Goal: Task Accomplishment & Management: Manage account settings

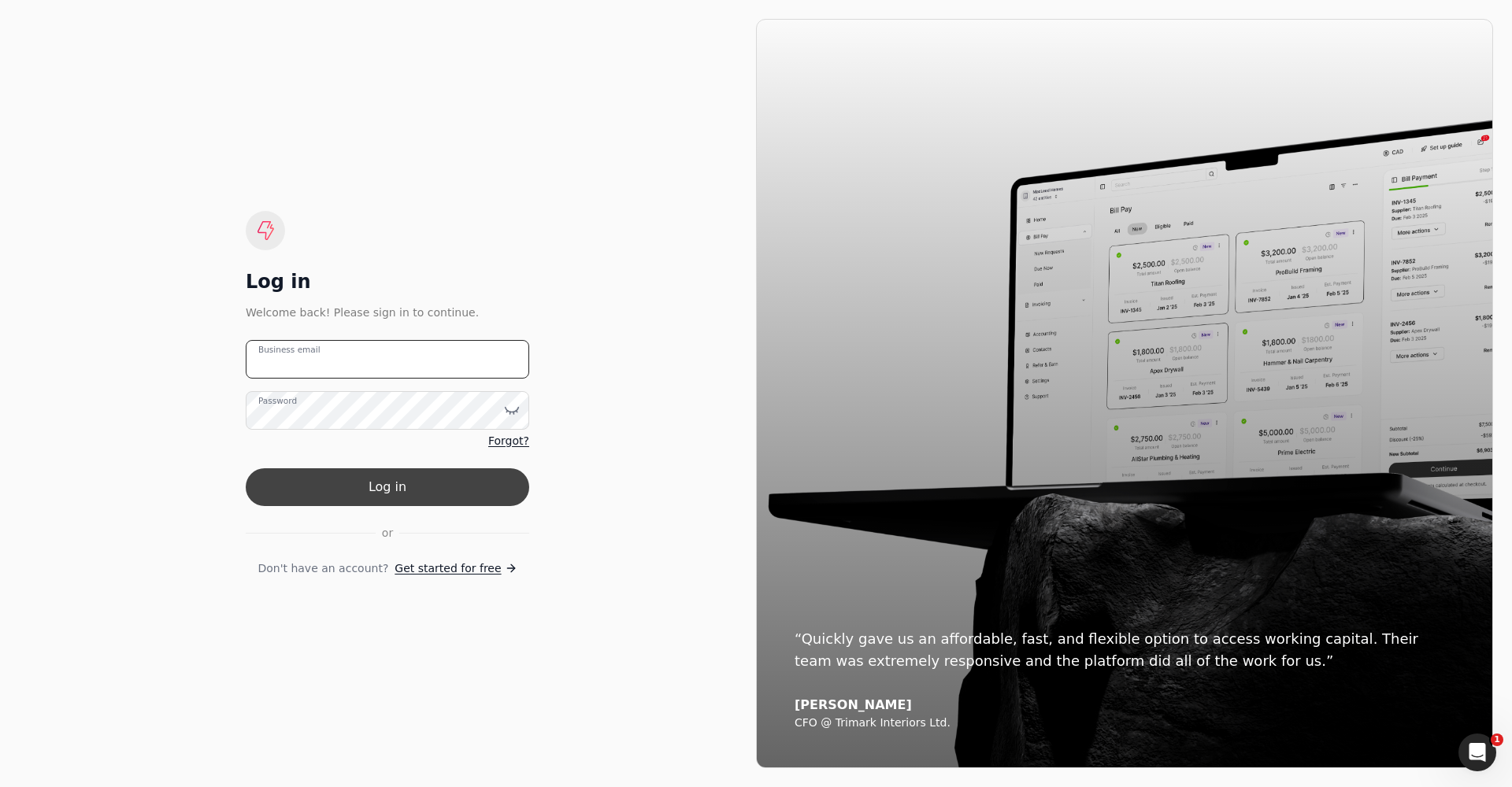
type email "mike.oakes@newfeathers.ca"
click at [406, 479] on button "Log in" at bounding box center [387, 487] width 284 height 37
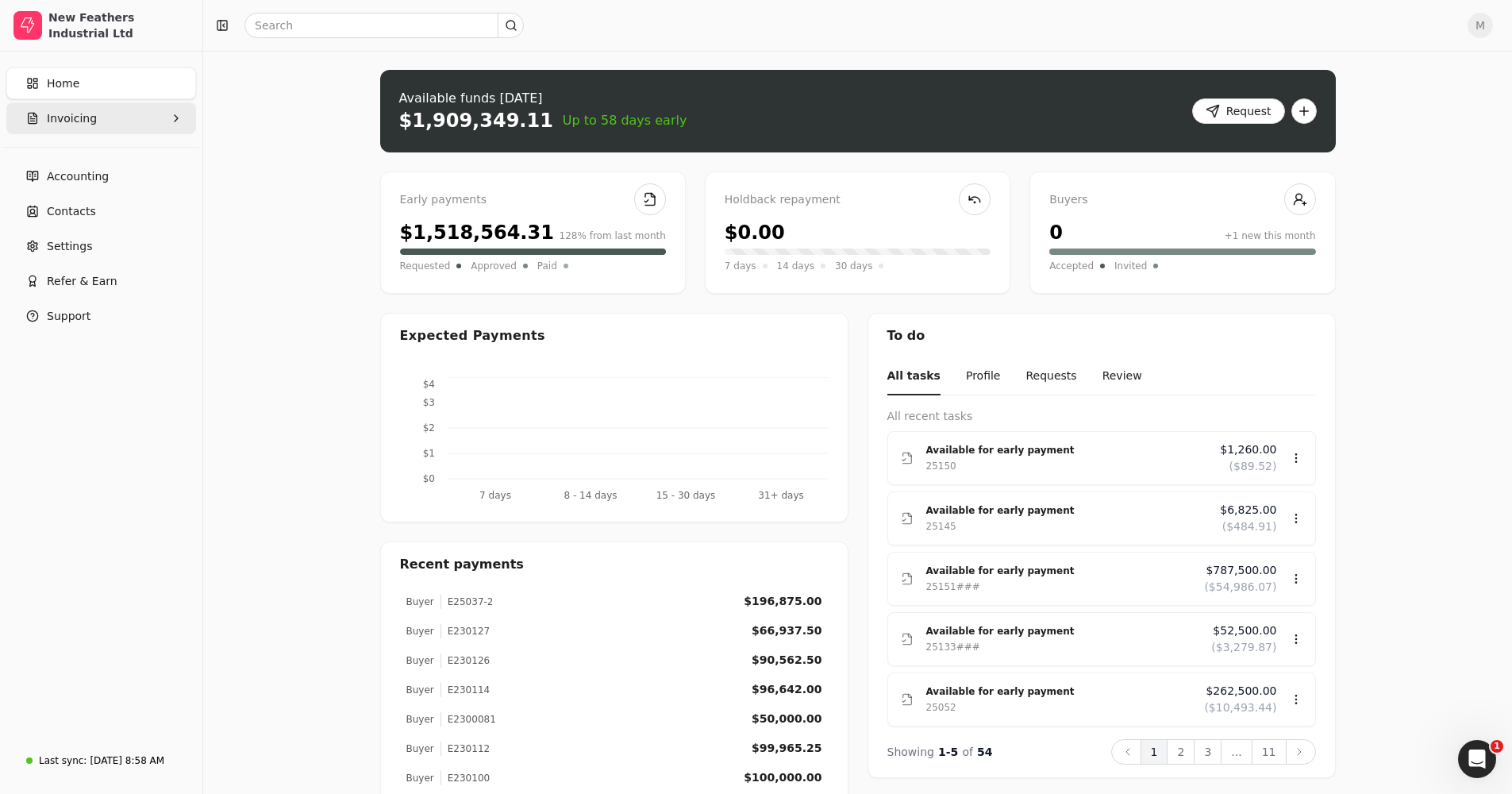
click at [106, 122] on button "Invoicing" at bounding box center [101, 118] width 190 height 31
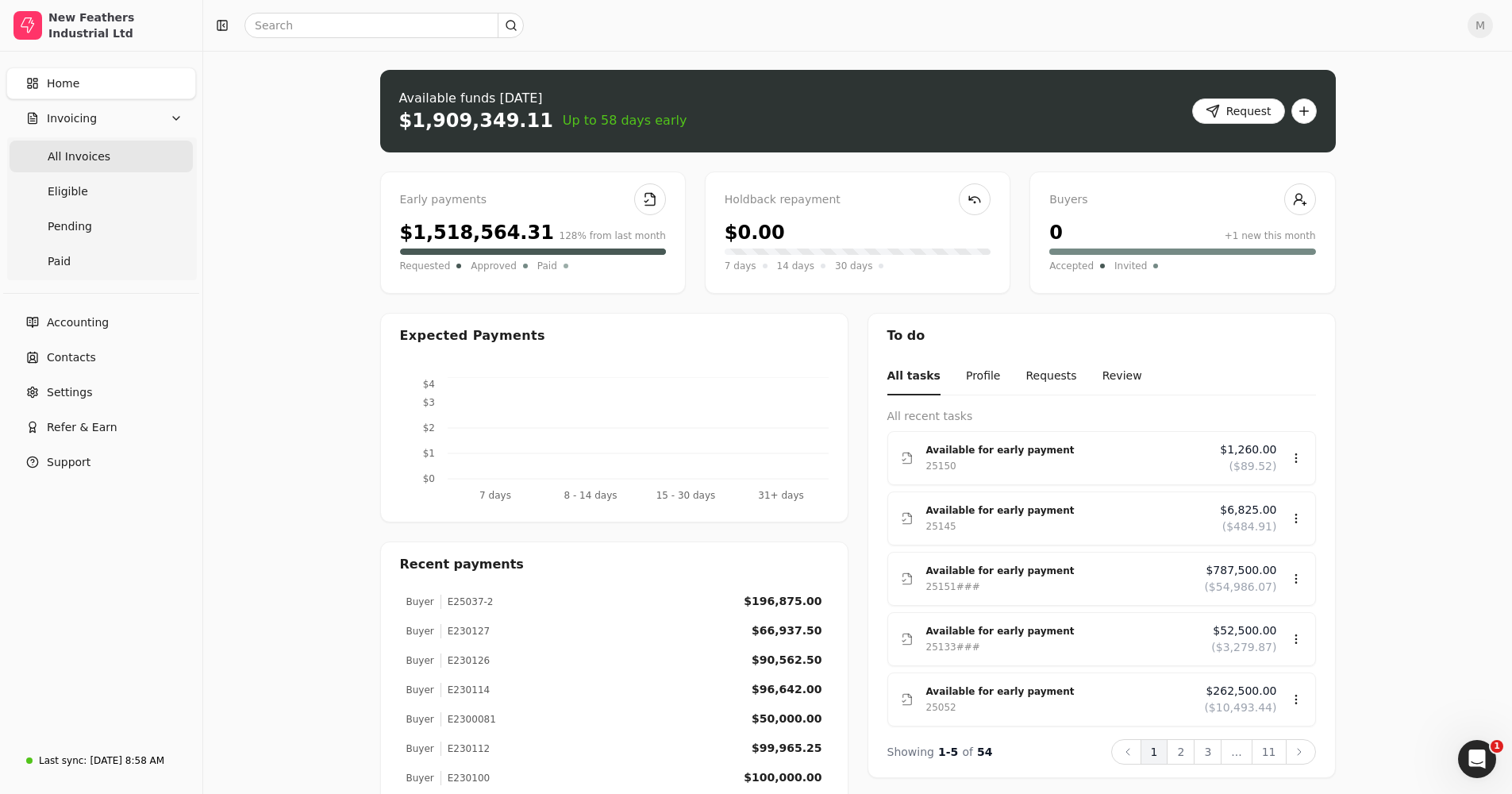
click at [137, 161] on Invoices "All Invoices" at bounding box center [101, 156] width 183 height 31
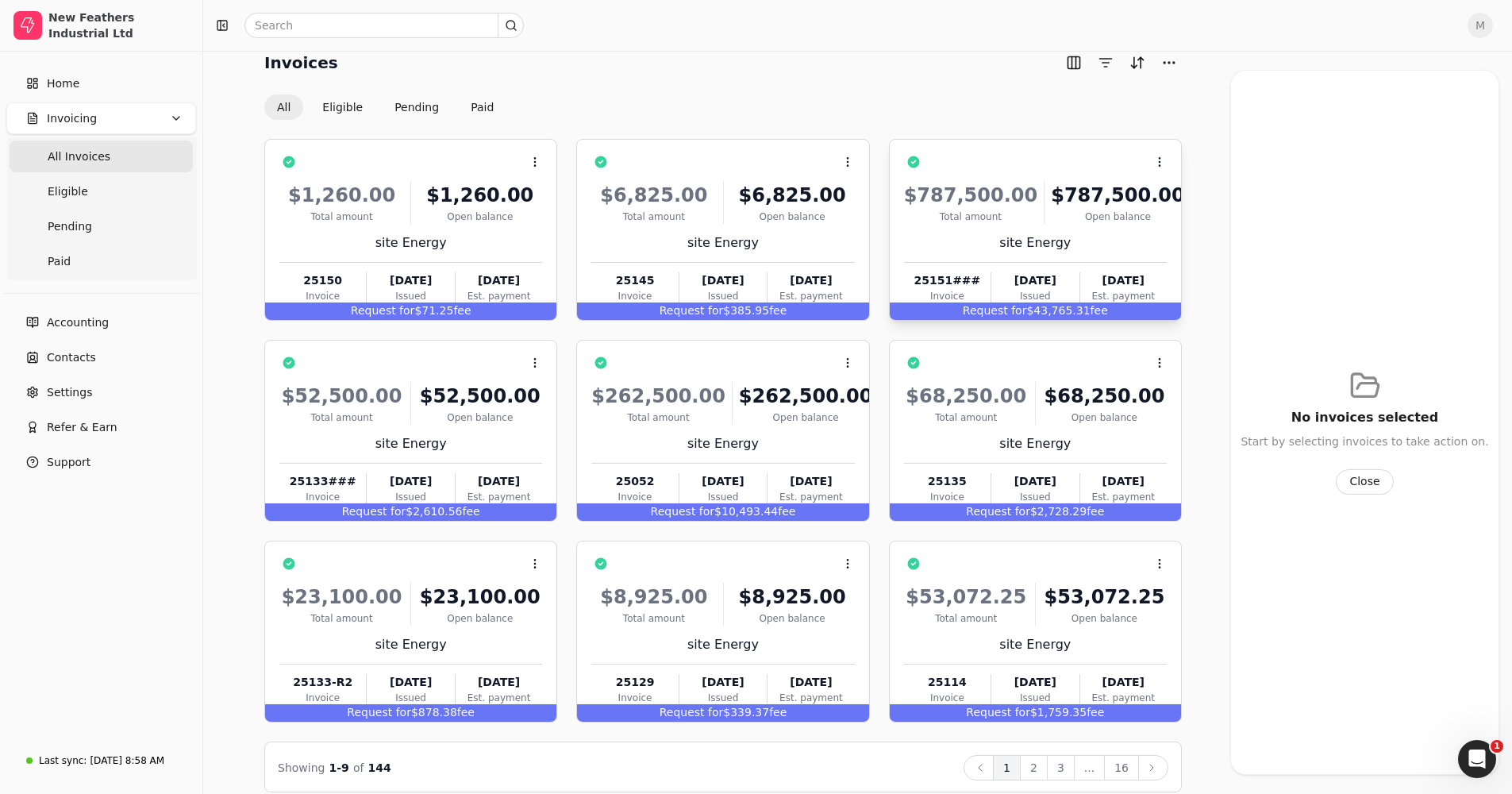
scroll to position [38, 0]
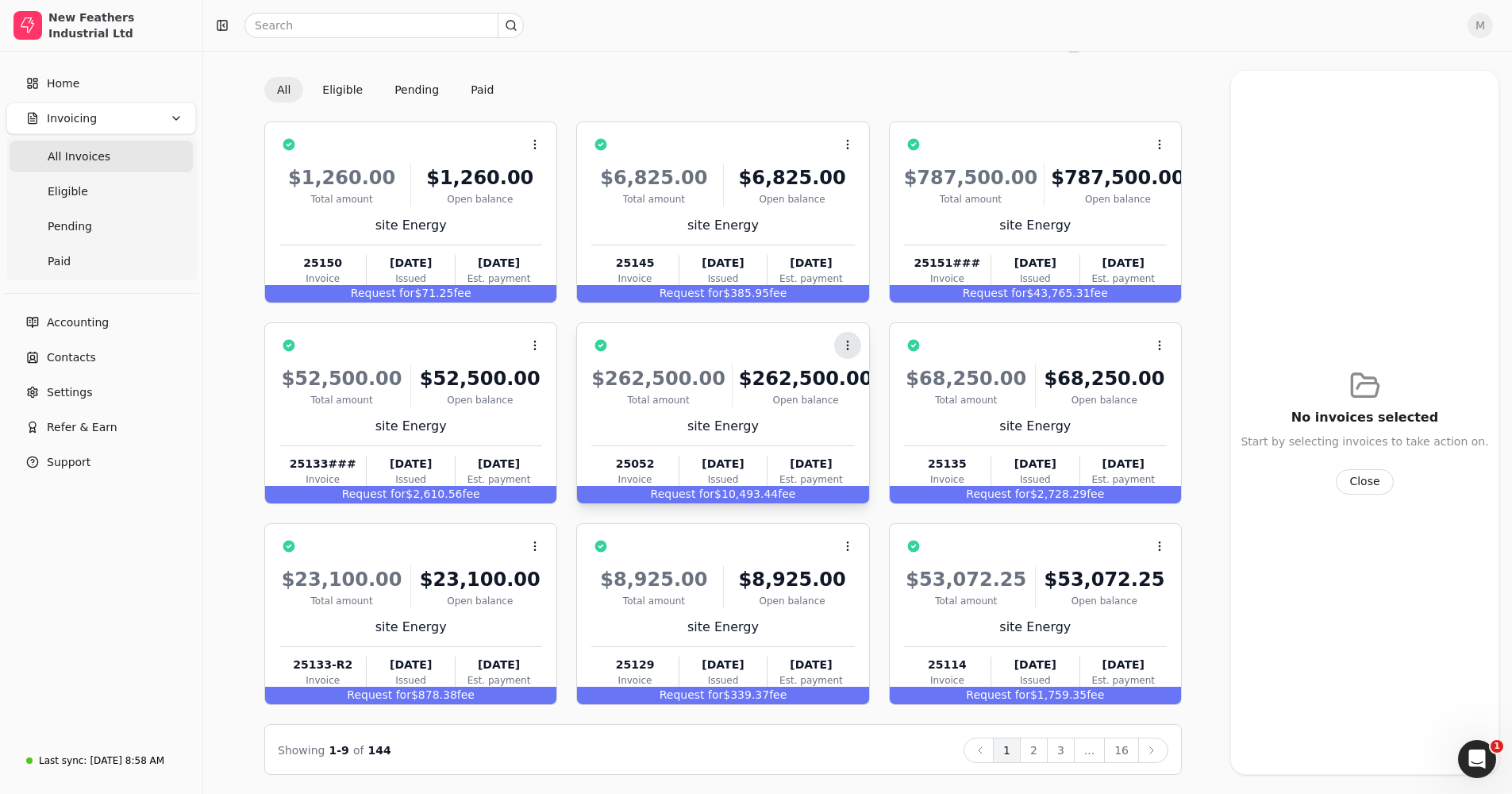
click at [846, 338] on button "Context Menu Button" at bounding box center [847, 345] width 27 height 27
click at [866, 426] on span "Archive" at bounding box center [882, 421] width 41 height 17
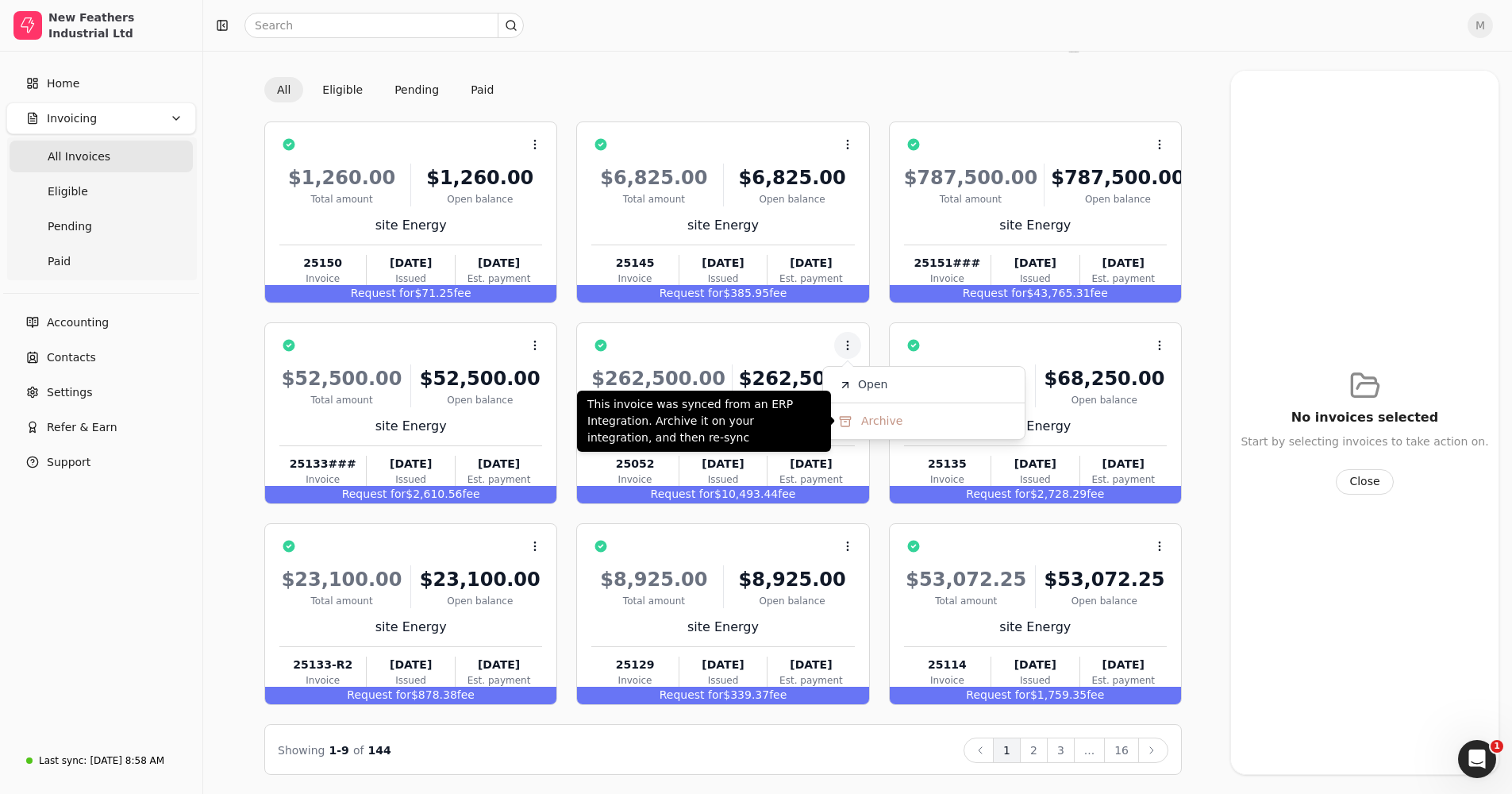
click at [872, 427] on span "Archive" at bounding box center [882, 421] width 41 height 17
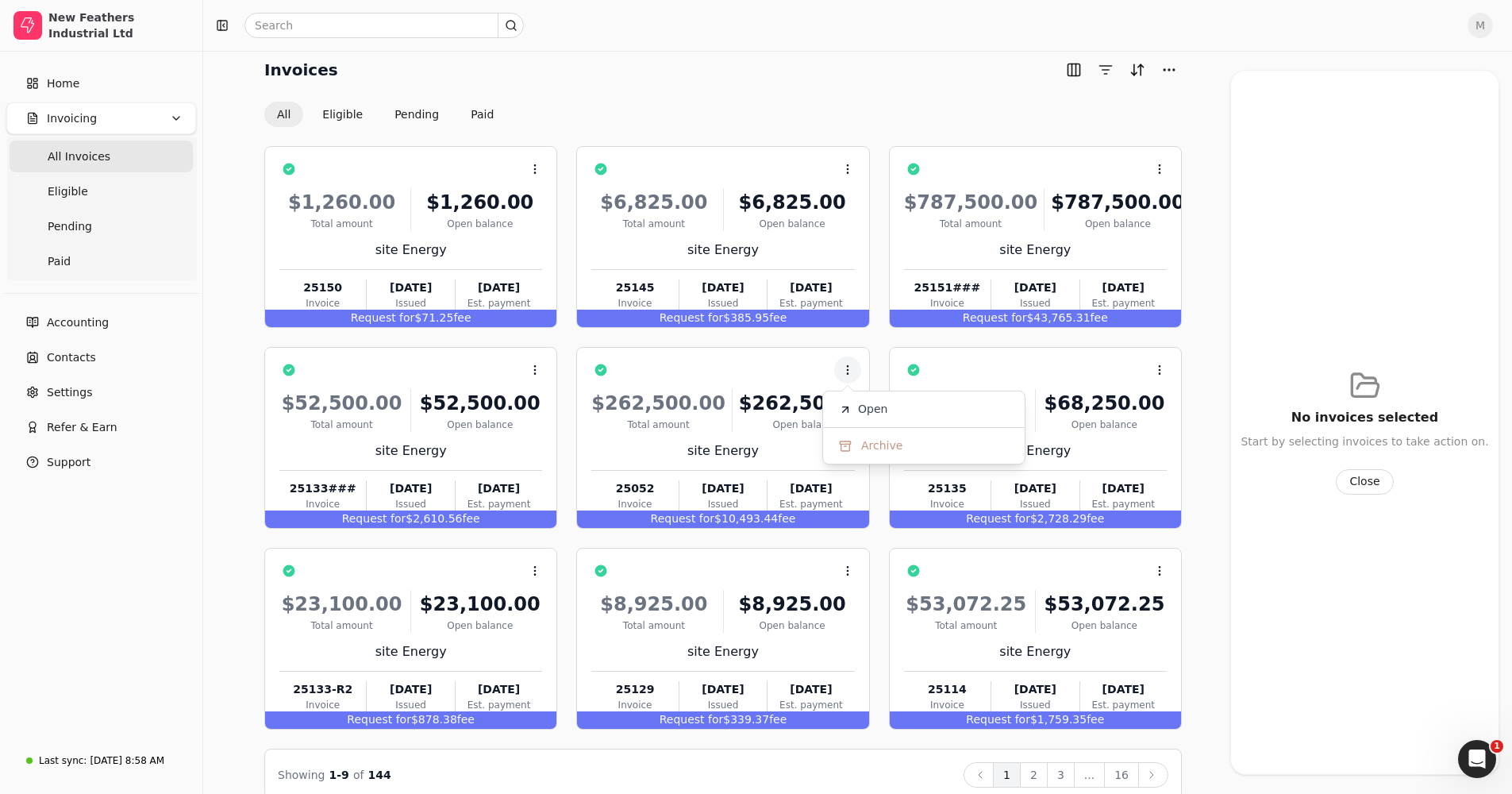
scroll to position [0, 0]
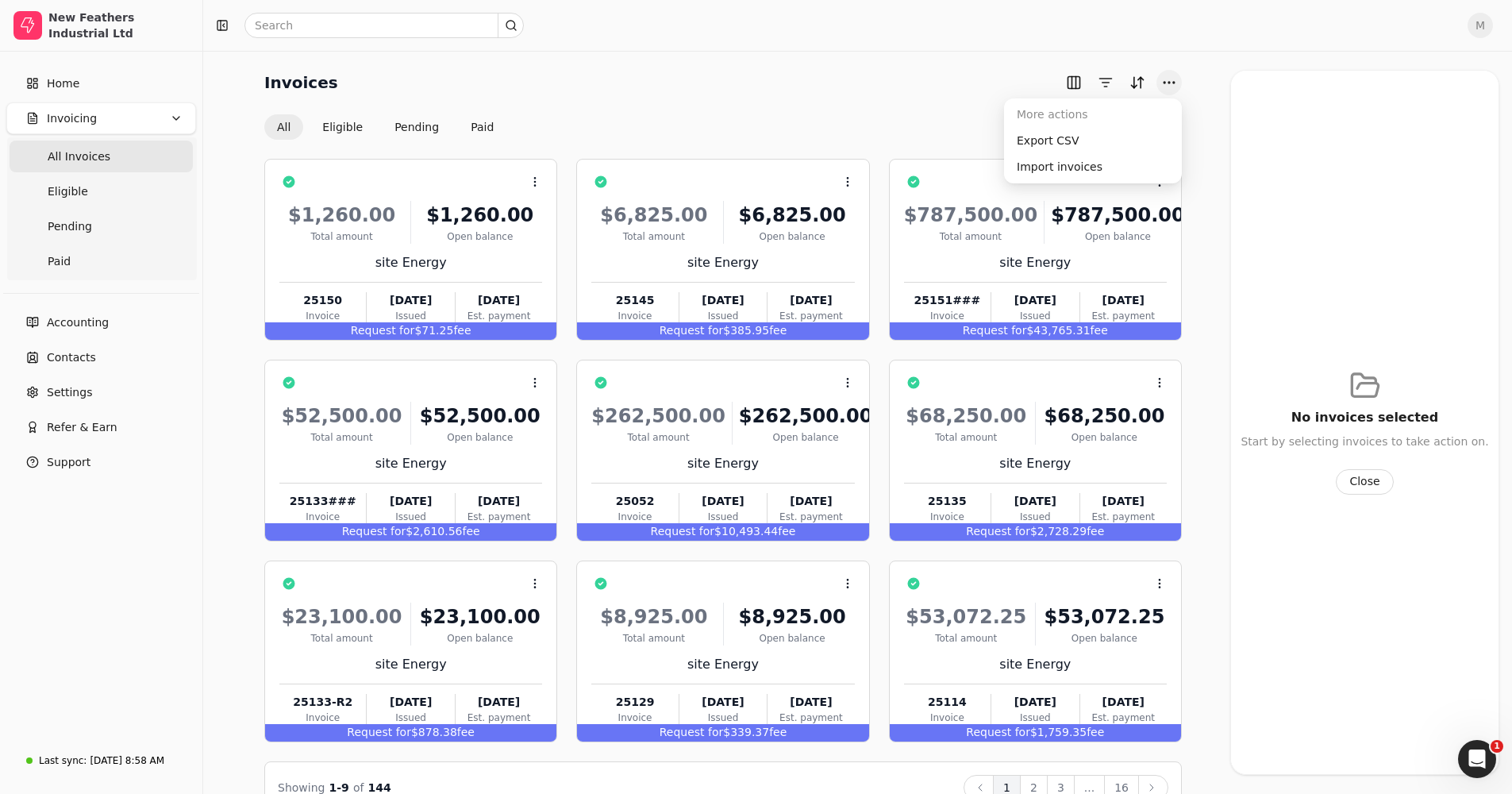
click at [1164, 81] on button "More" at bounding box center [1169, 83] width 25 height 25
click at [1081, 166] on div "Import invoices" at bounding box center [1092, 167] width 171 height 26
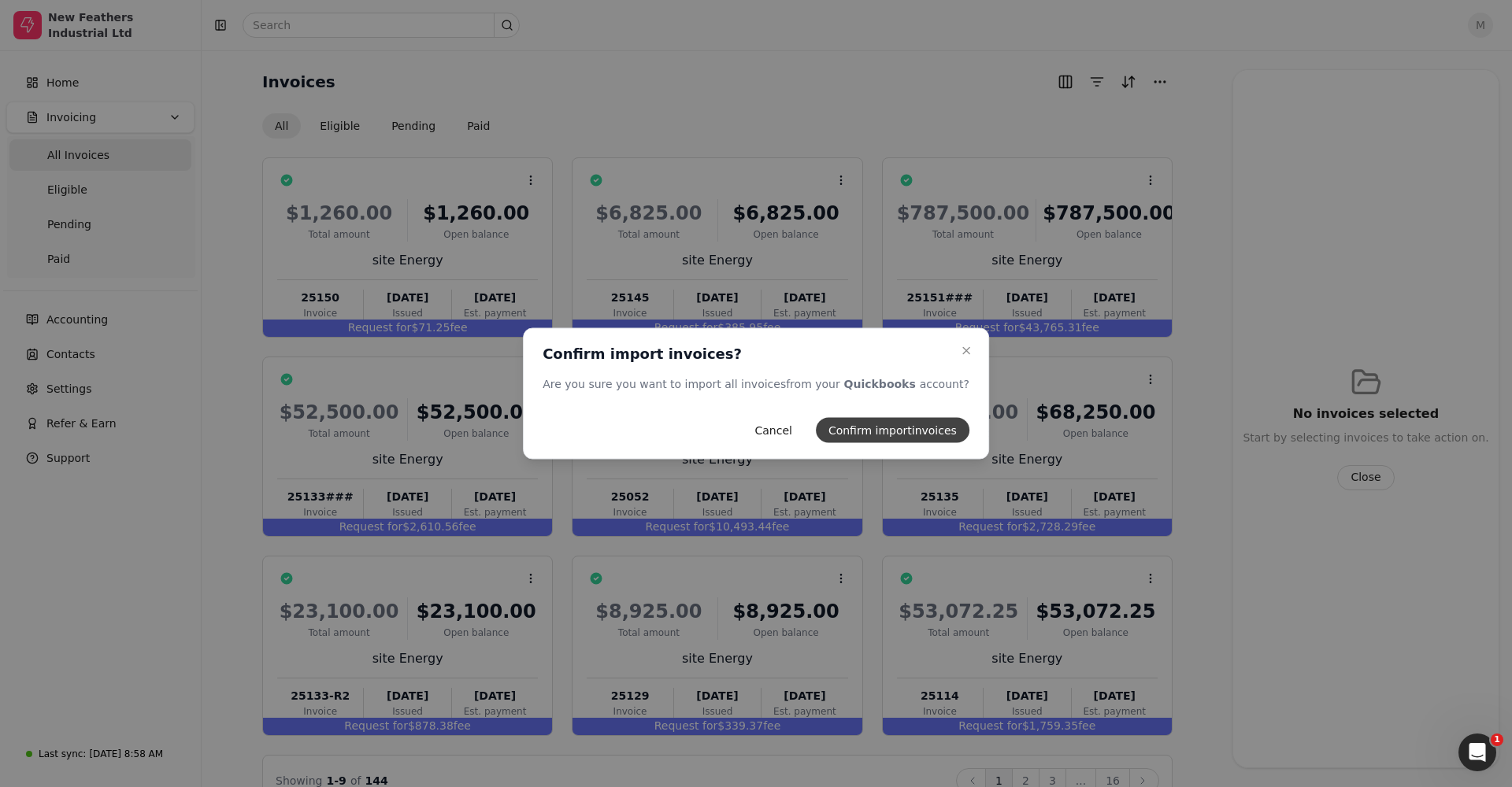
click at [885, 426] on button "Confirm import invoices" at bounding box center [892, 430] width 154 height 25
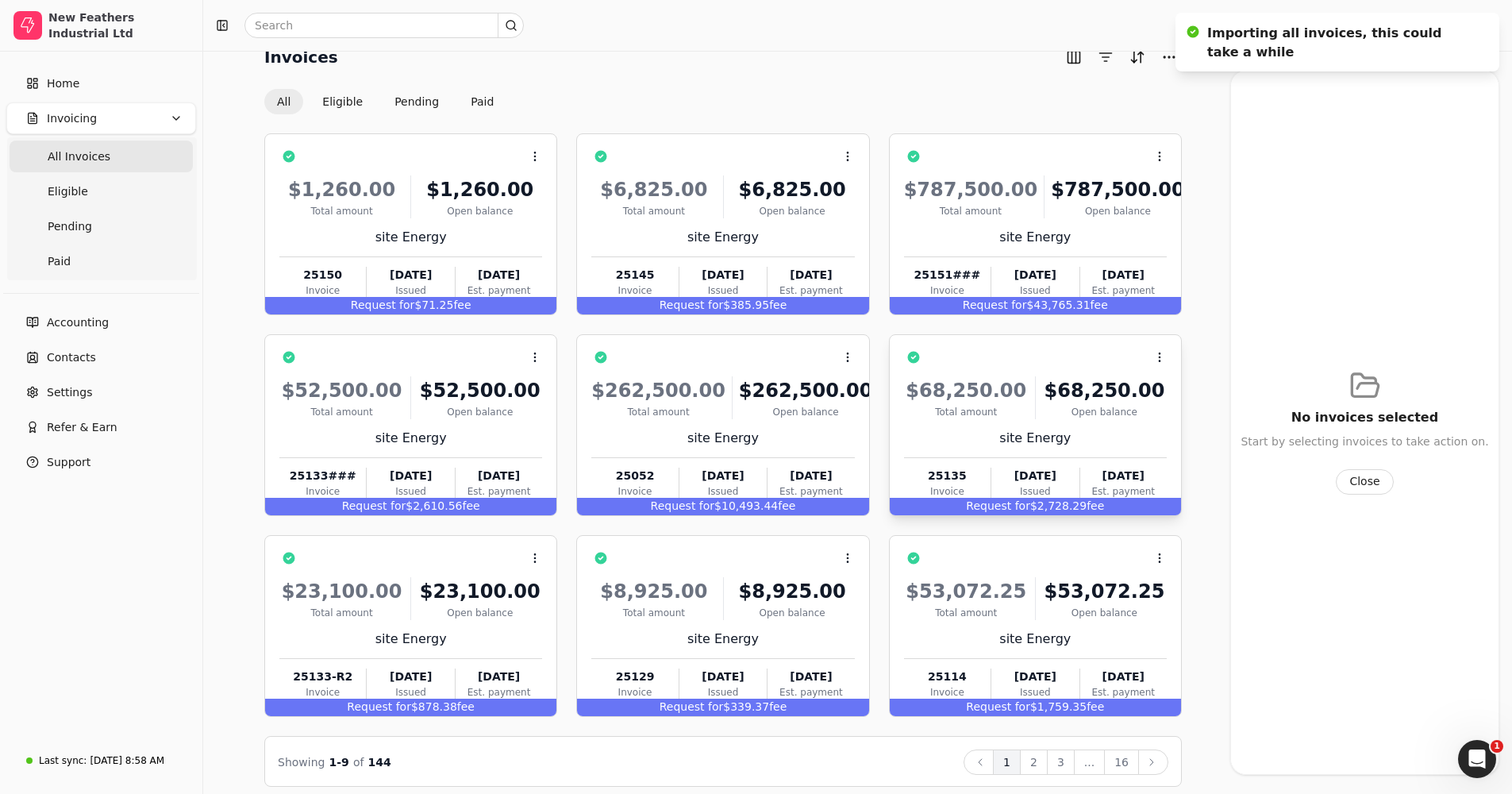
scroll to position [38, 0]
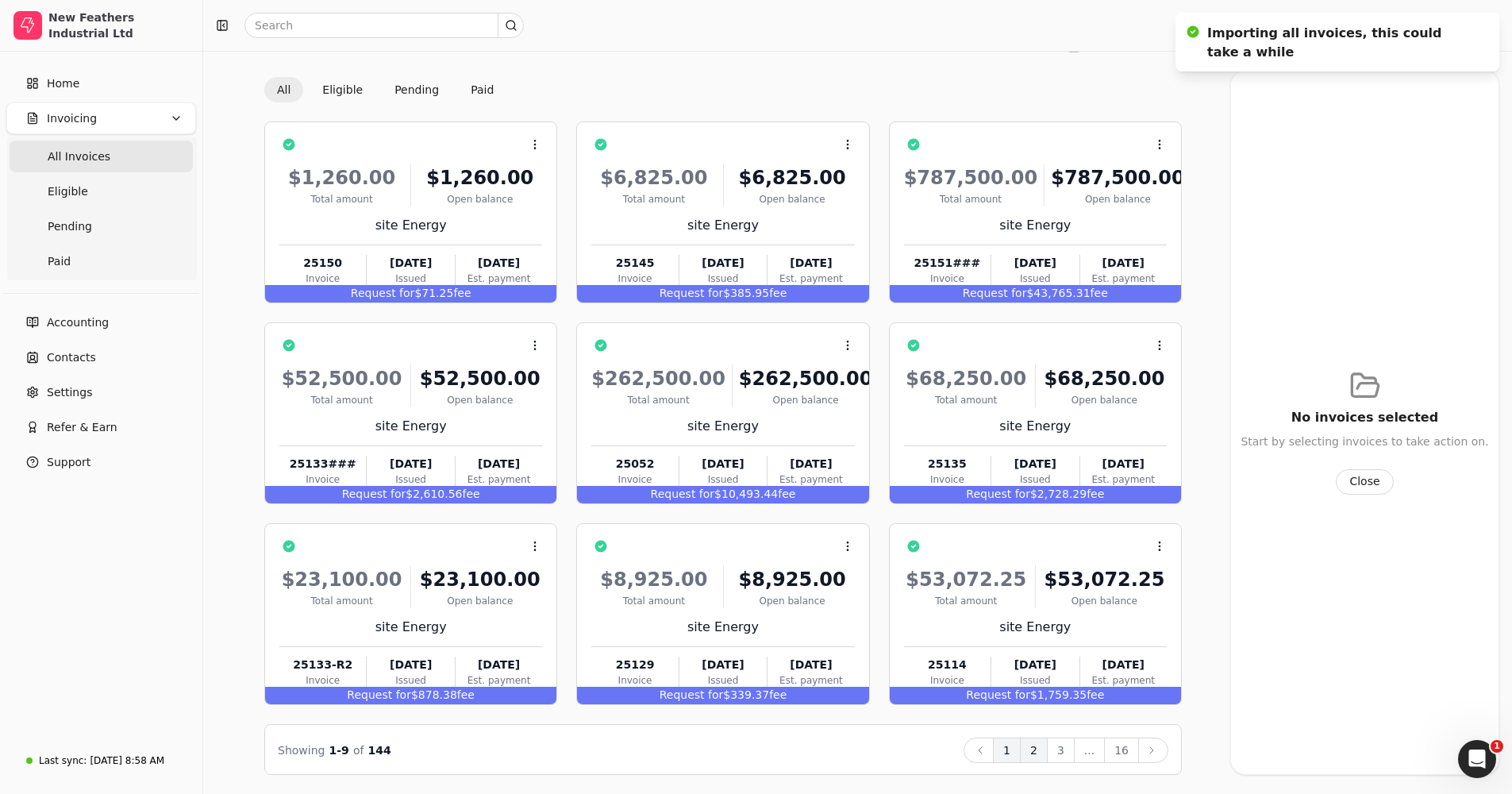
click at [1033, 746] on button "2" at bounding box center [1034, 750] width 28 height 25
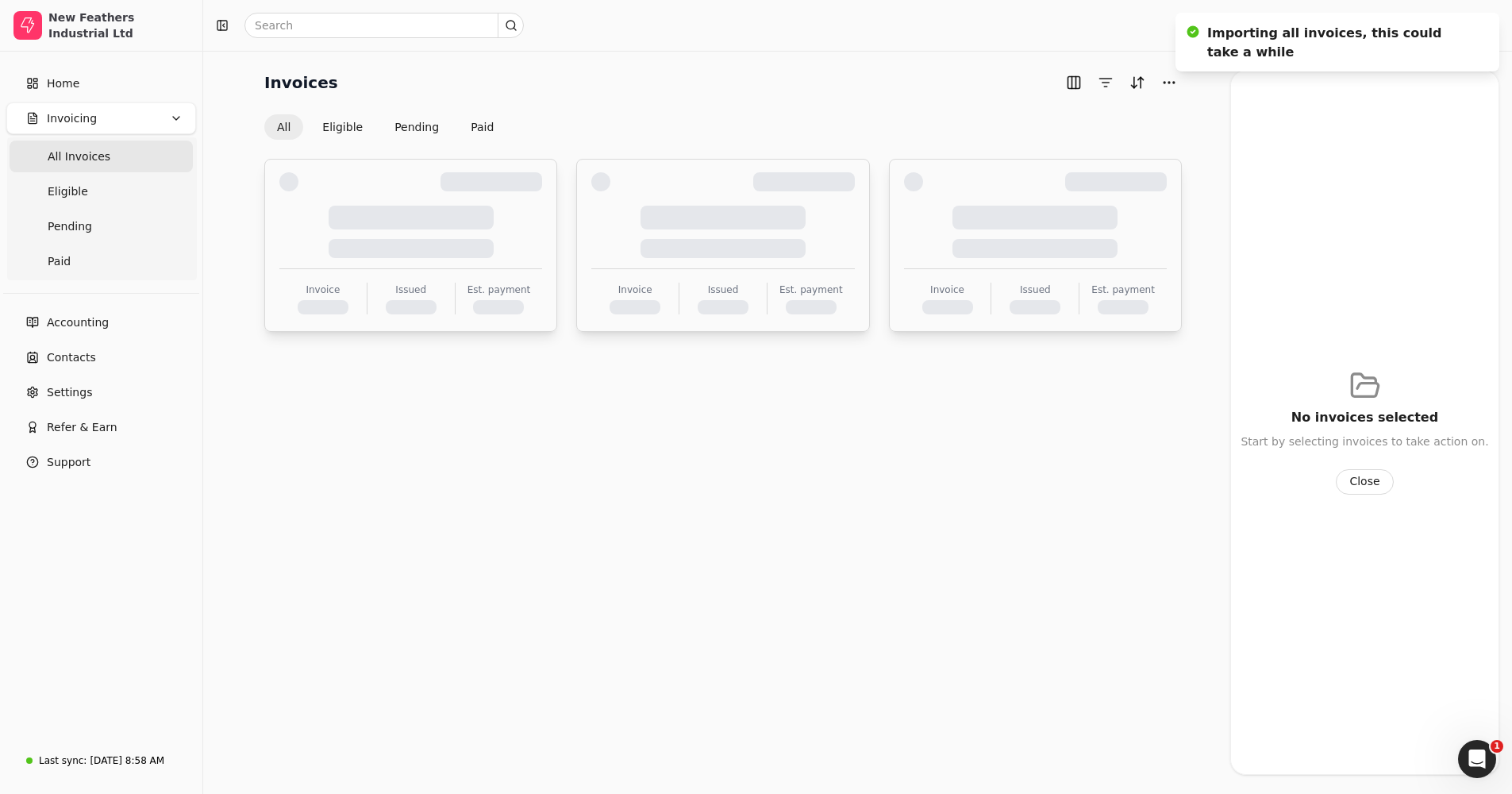
scroll to position [0, 0]
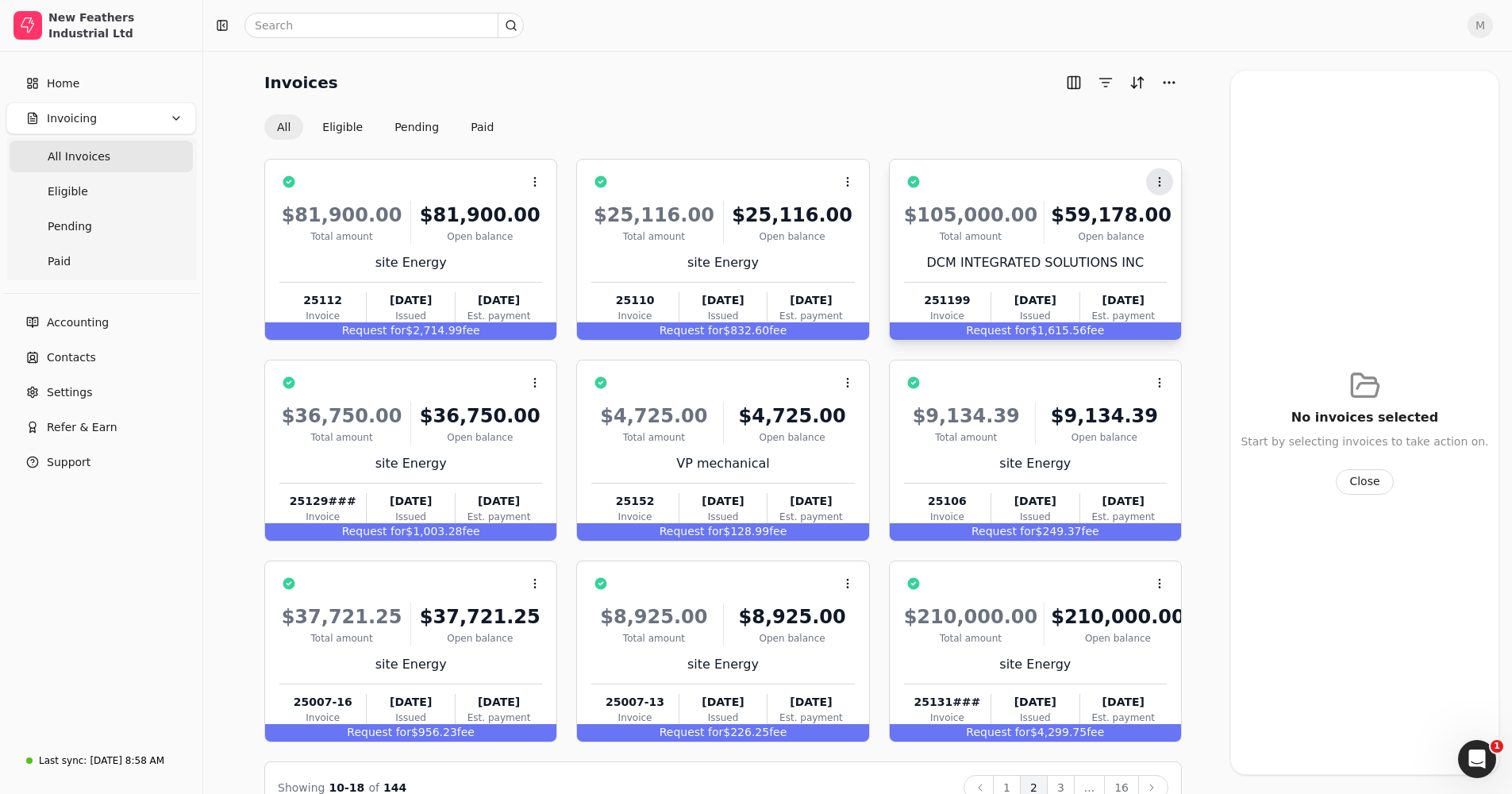
click at [1156, 182] on icon at bounding box center [1160, 182] width 13 height 13
click at [1172, 223] on span "Open" at bounding box center [1185, 221] width 30 height 17
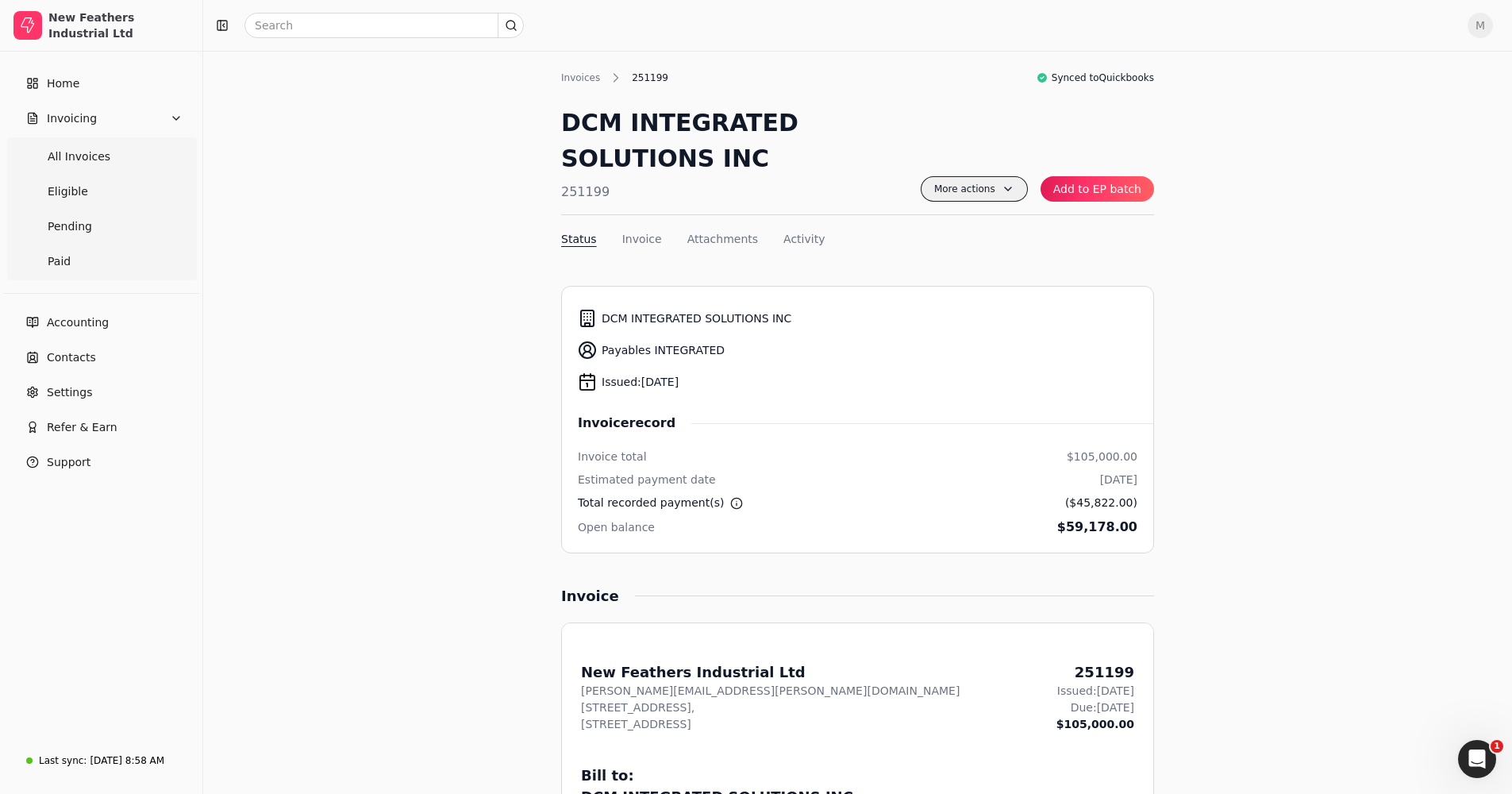
click at [1006, 182] on span "More actions" at bounding box center [975, 189] width 108 height 25
click at [882, 288] on span "Archive" at bounding box center [889, 286] width 41 height 17
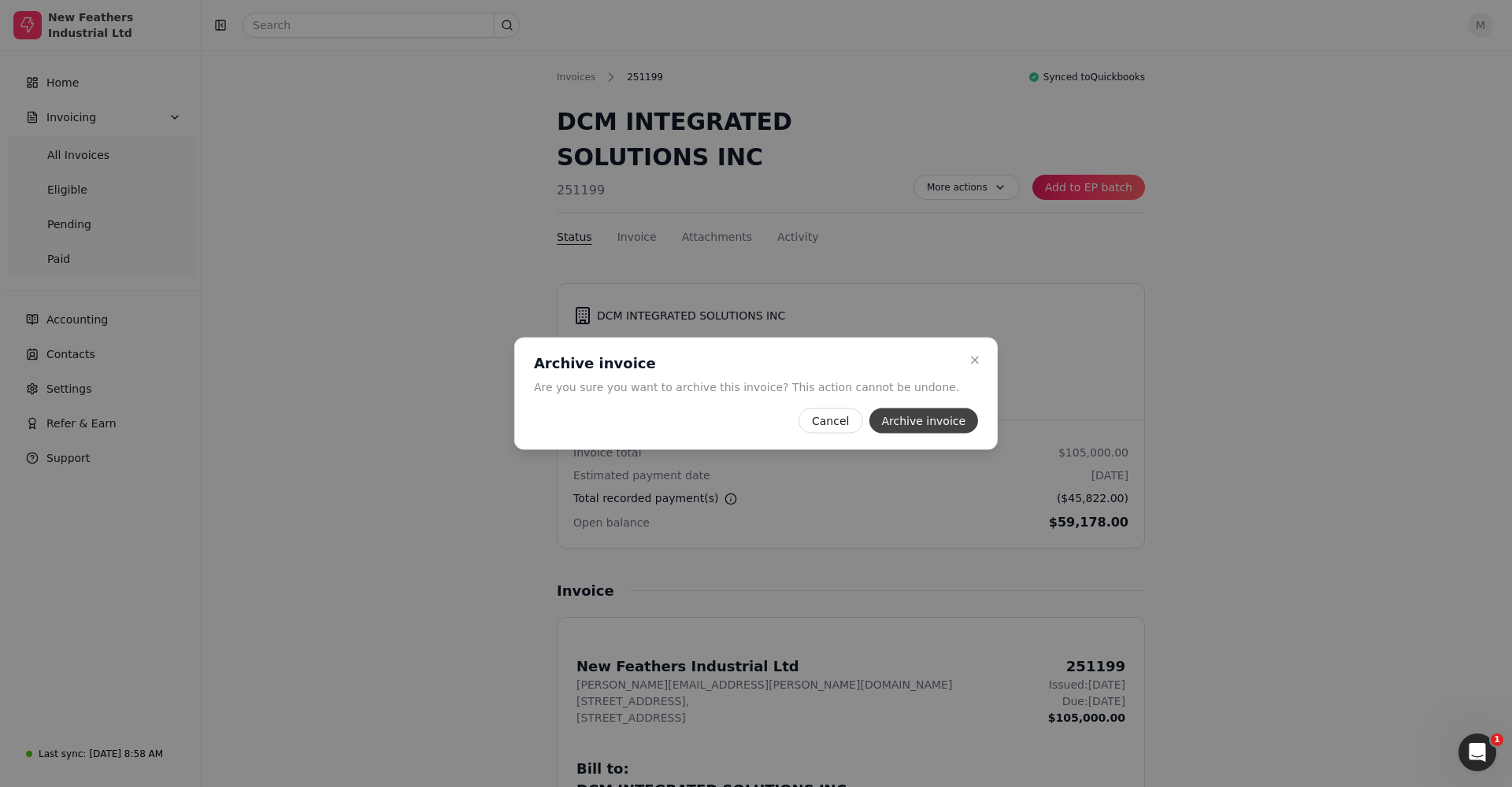
click at [915, 421] on button "Archive invoice" at bounding box center [922, 421] width 109 height 25
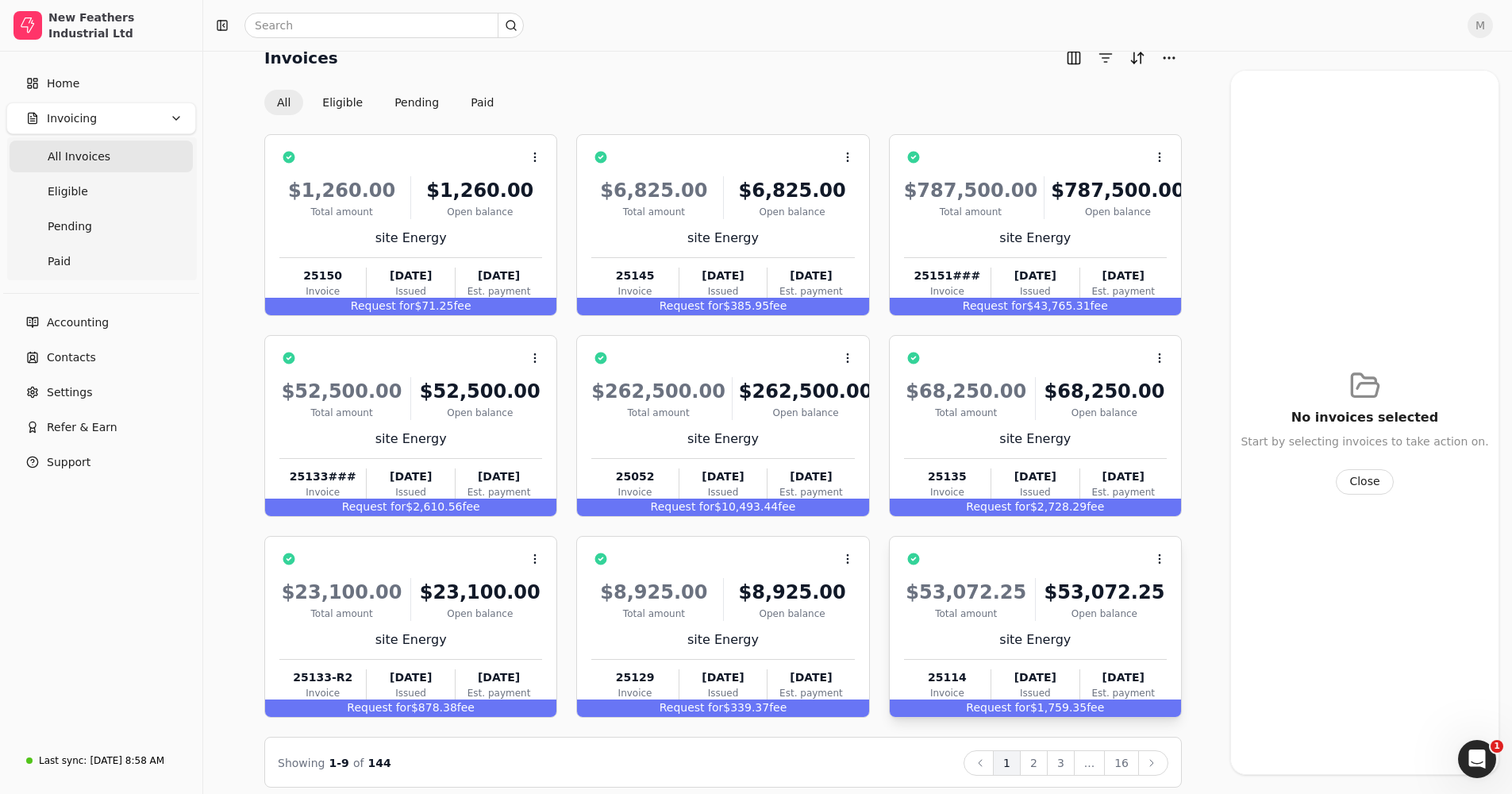
scroll to position [38, 0]
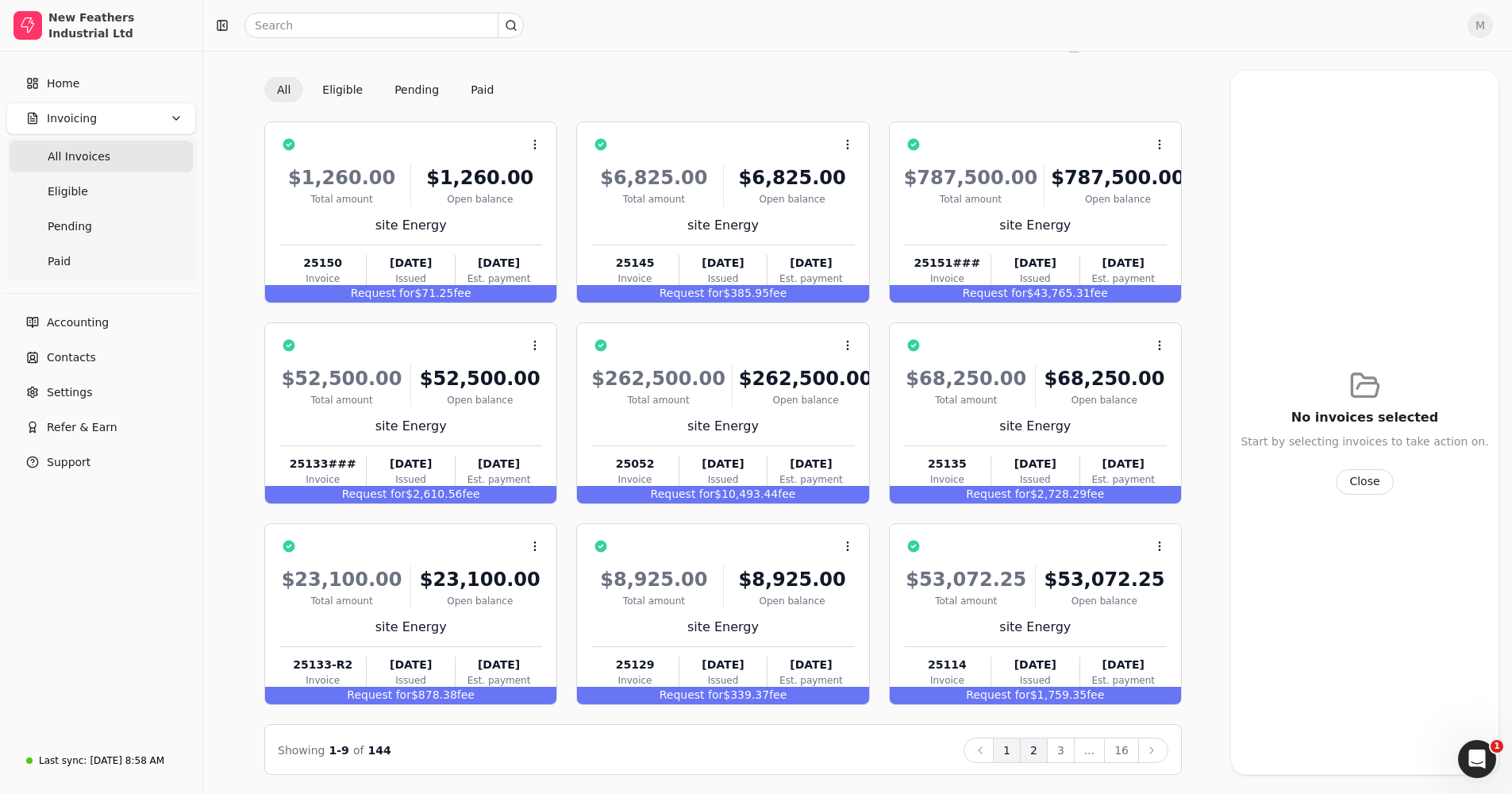
click at [1041, 758] on button "2" at bounding box center [1034, 750] width 28 height 25
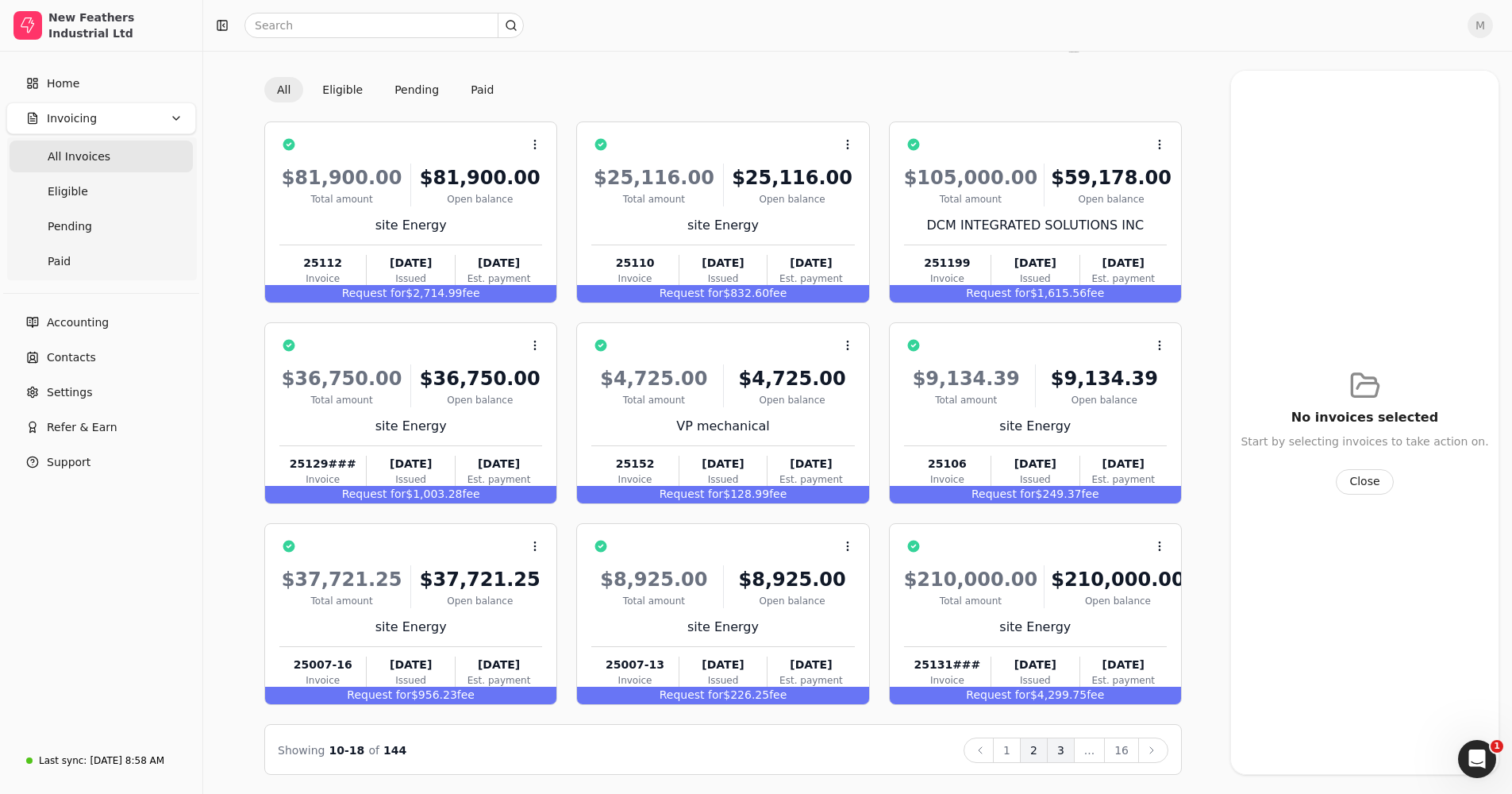
click at [1063, 760] on button "3" at bounding box center [1061, 750] width 28 height 25
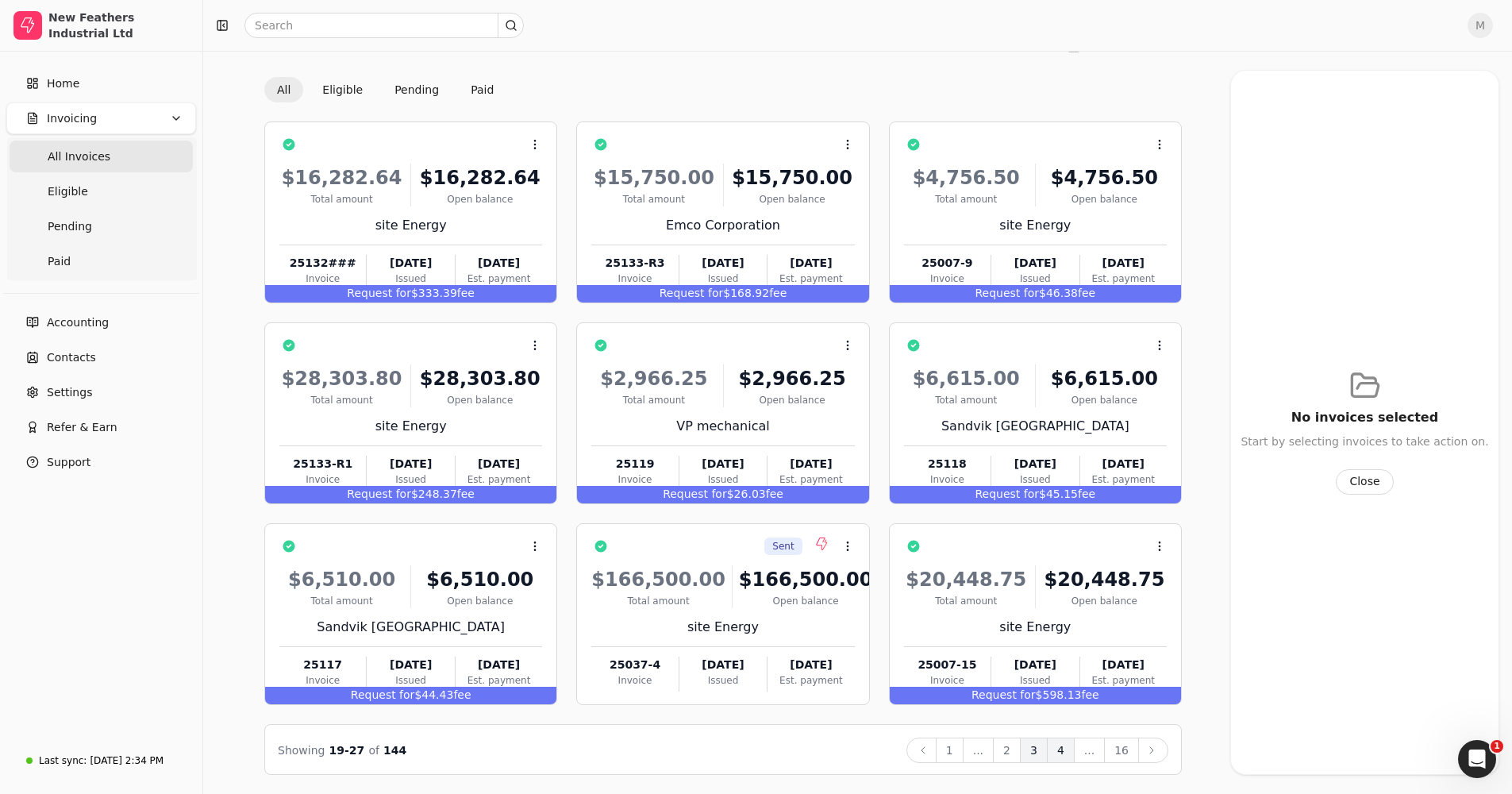
click at [1061, 752] on button "4" at bounding box center [1061, 750] width 28 height 25
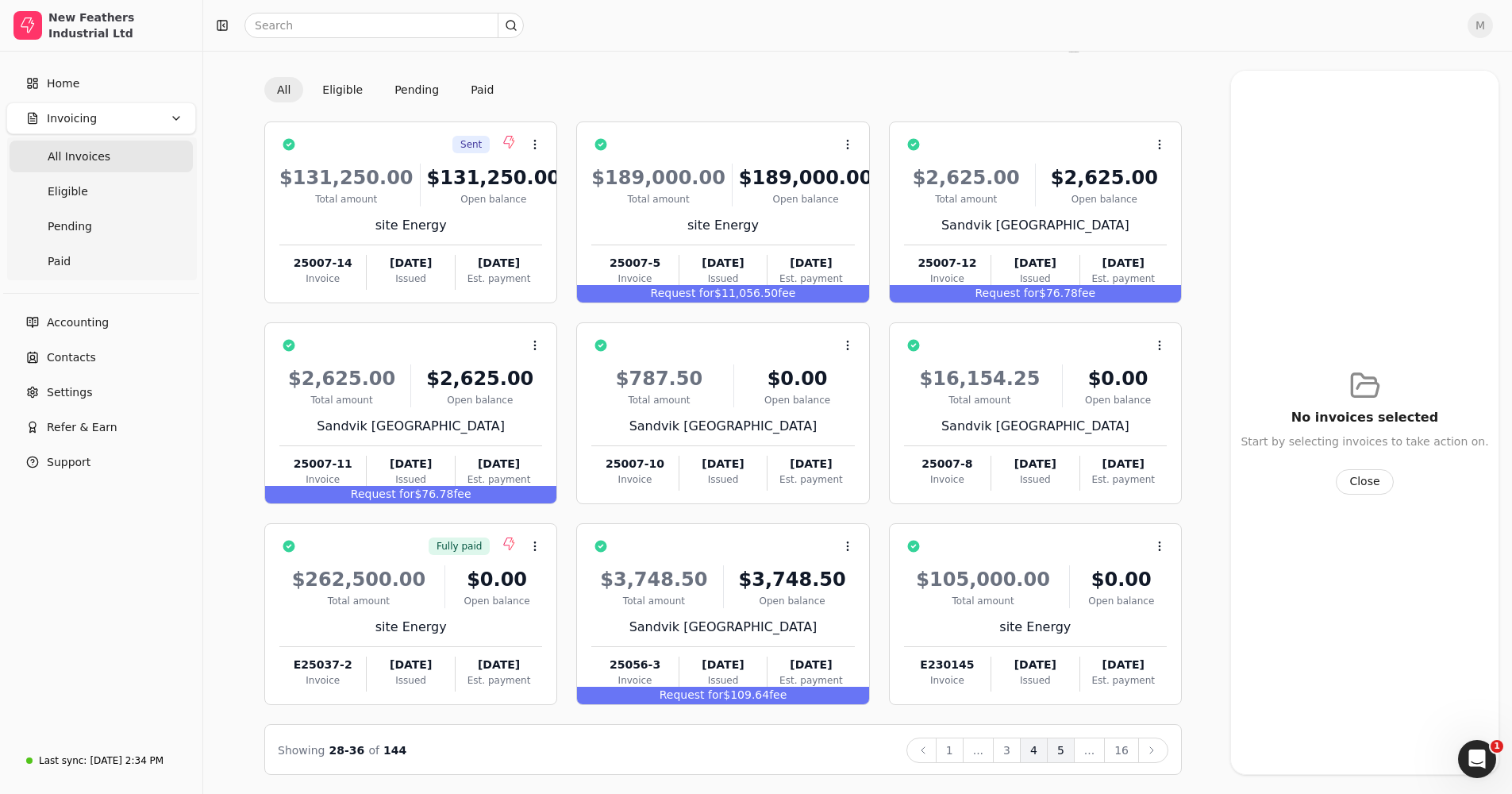
click at [1067, 749] on button "5" at bounding box center [1061, 750] width 28 height 25
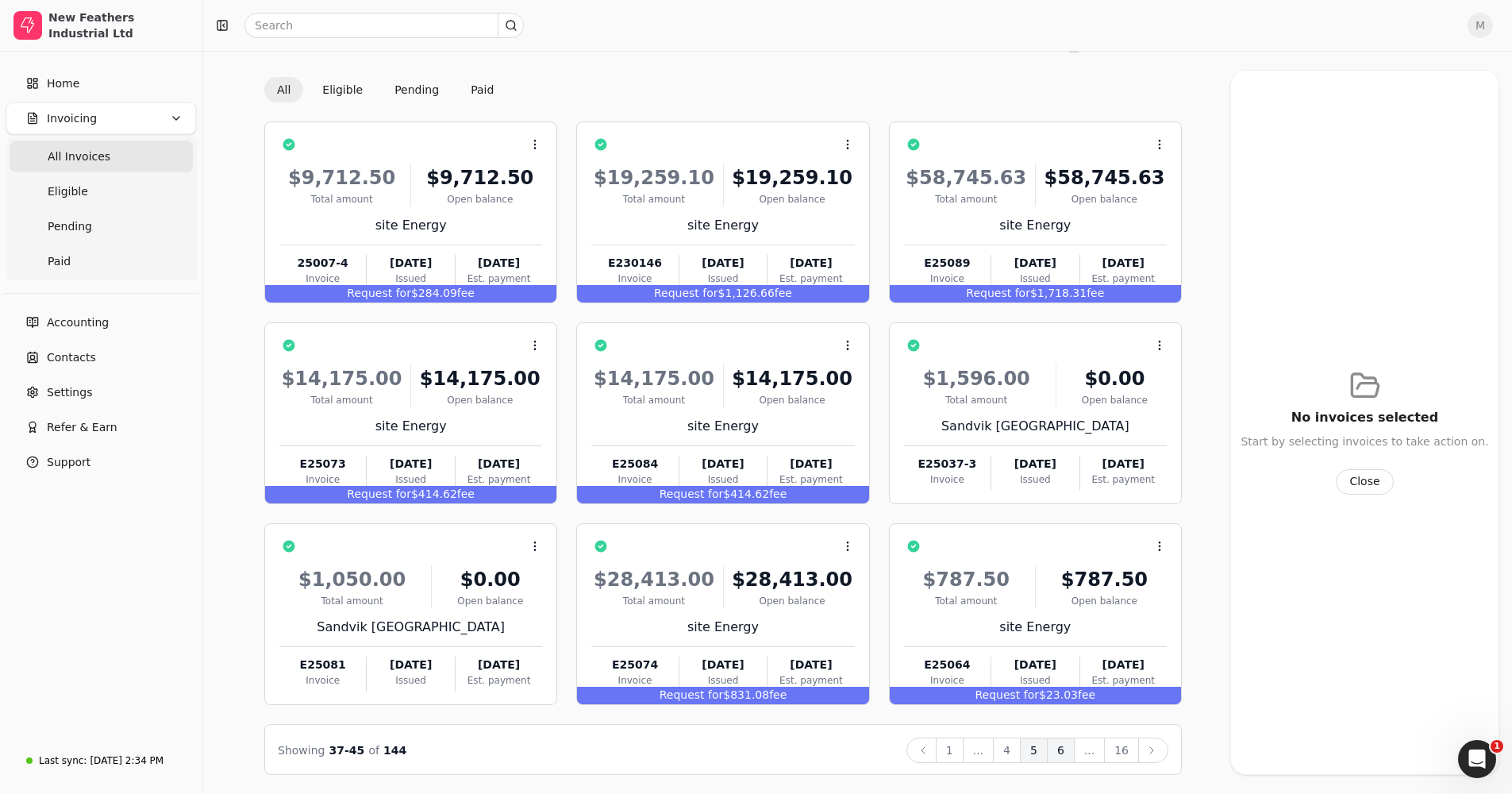
click at [1063, 759] on button "6" at bounding box center [1061, 750] width 28 height 25
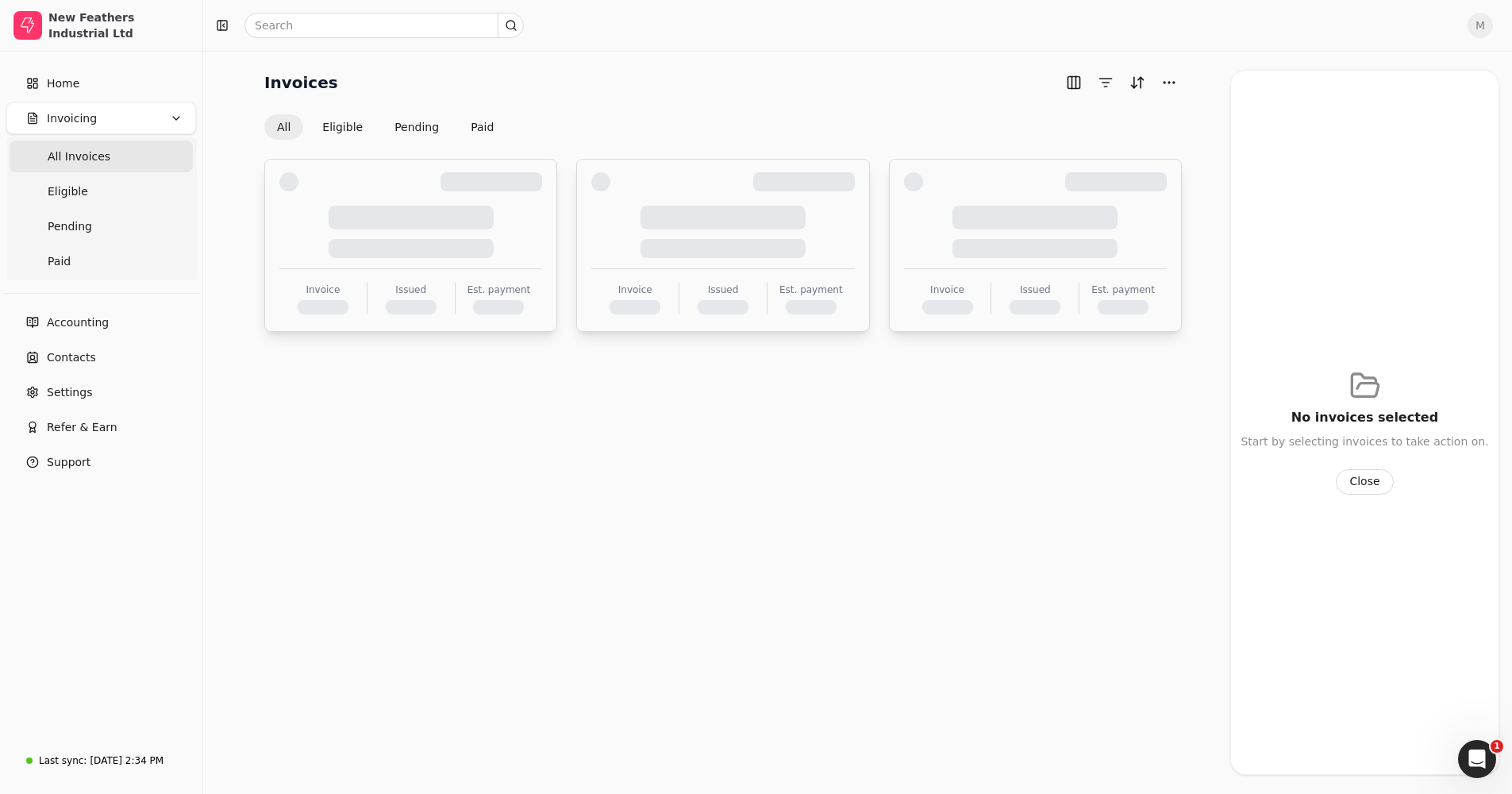
scroll to position [0, 0]
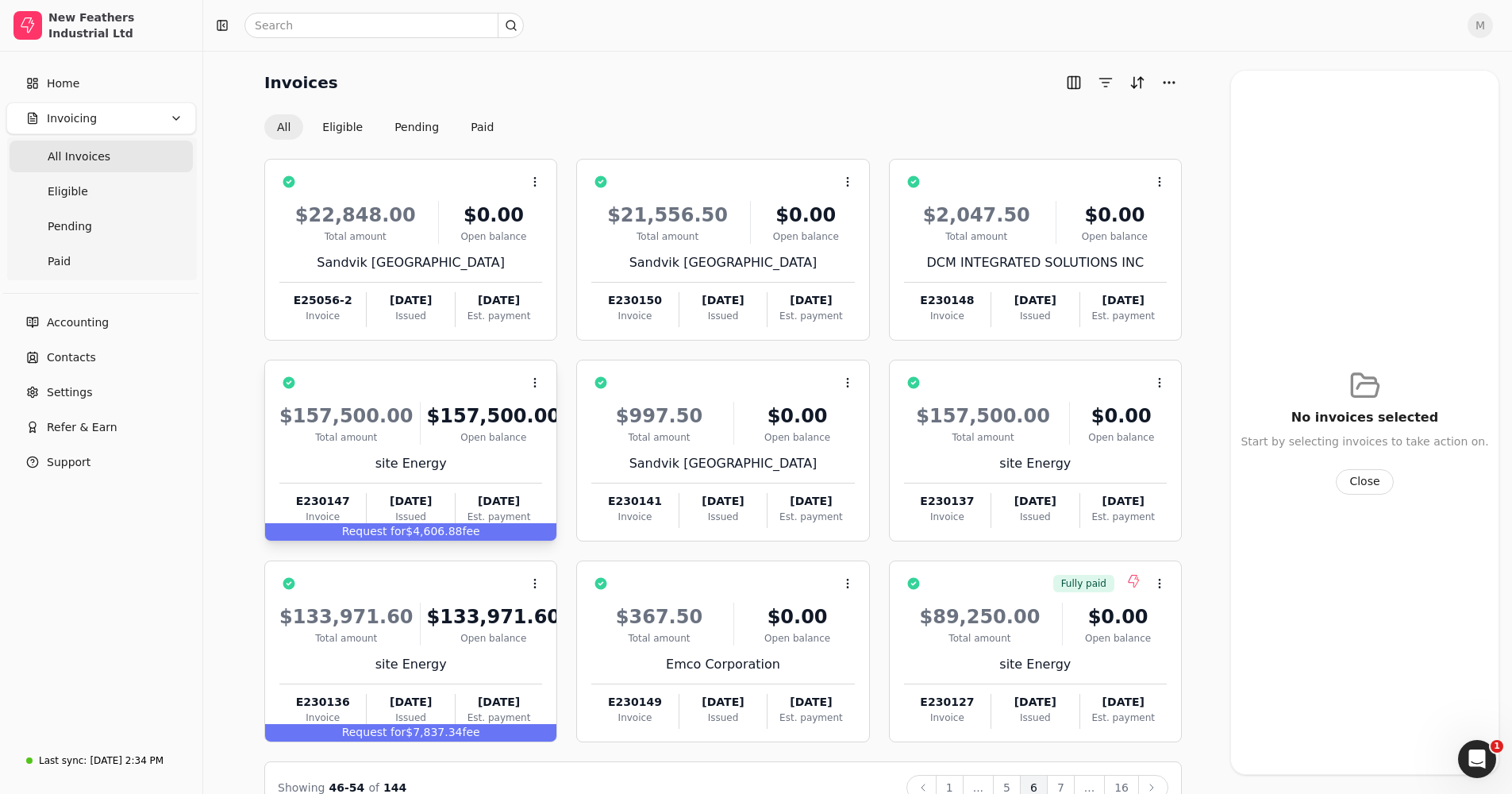
click at [453, 527] on div "Request for $4,606.88 fee" at bounding box center [411, 531] width 291 height 17
click at [534, 416] on icon at bounding box center [533, 423] width 13 height 13
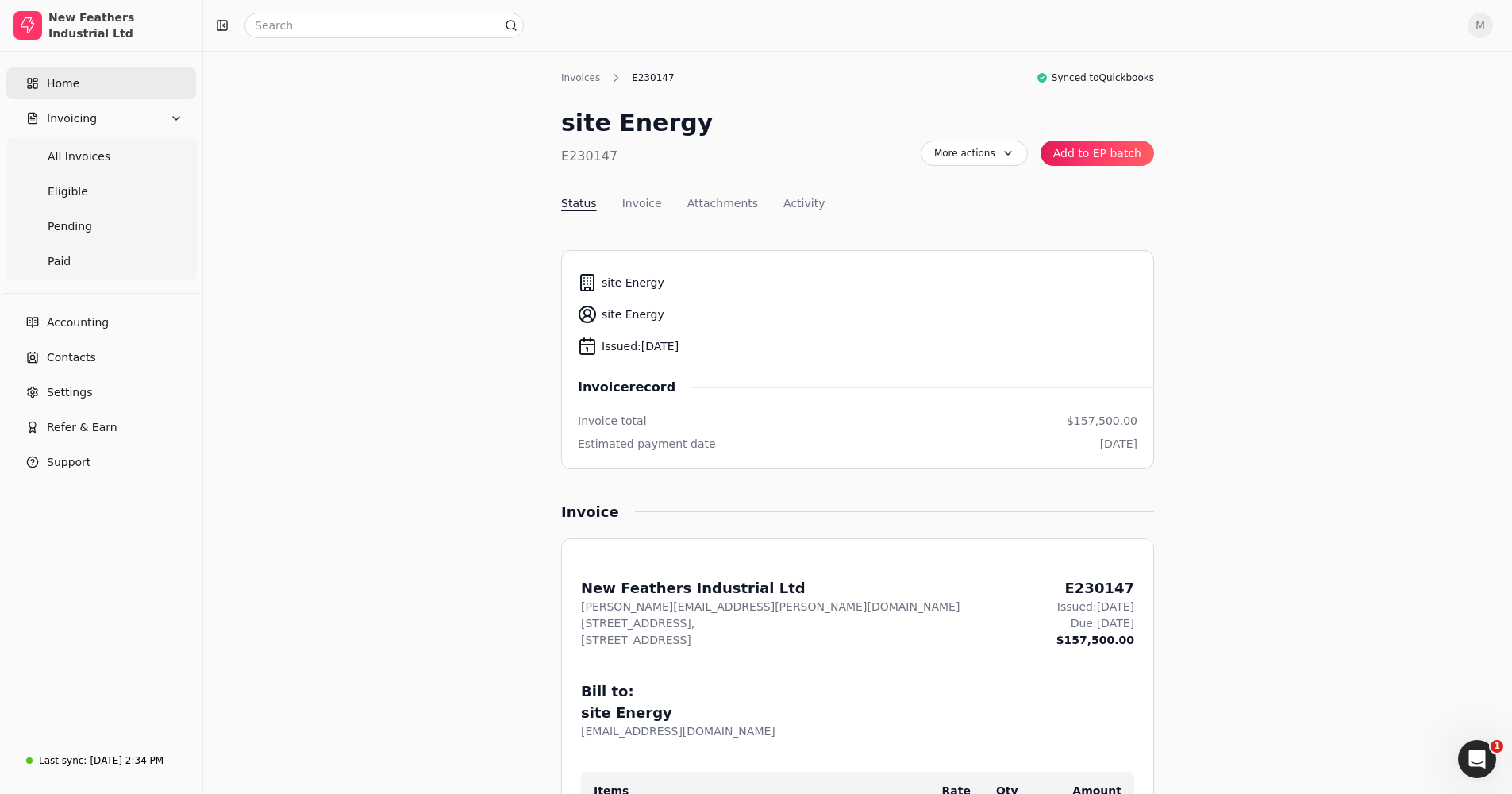
click at [93, 93] on link "Home" at bounding box center [101, 83] width 190 height 31
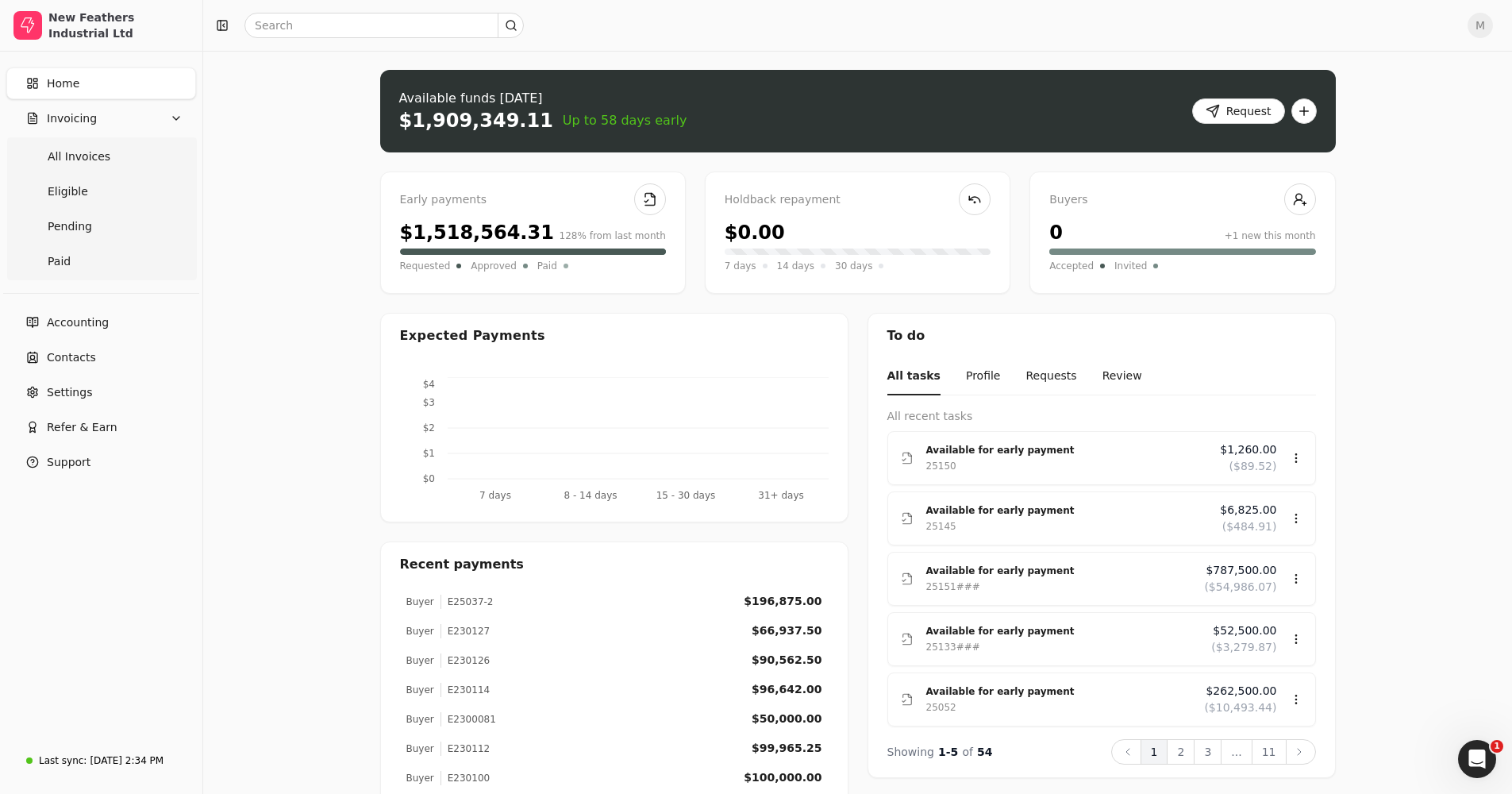
click at [1487, 23] on span "M" at bounding box center [1481, 25] width 25 height 25
click at [1429, 220] on div "Upload file: Drag your invoice here to upload or browse for files Available fun…" at bounding box center [858, 517] width 1309 height 931
click at [1254, 101] on button "Request" at bounding box center [1239, 111] width 93 height 25
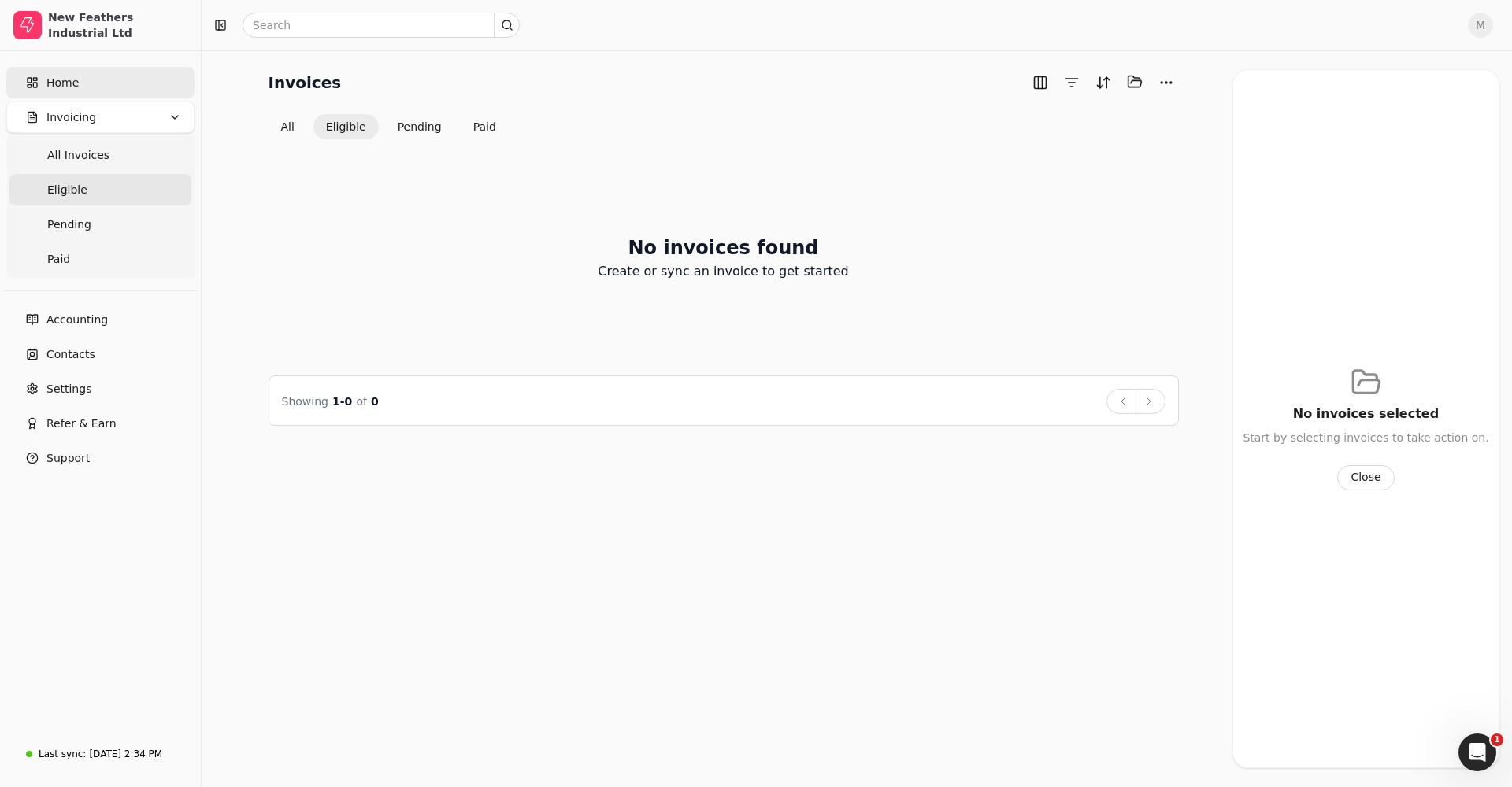
click at [109, 87] on link "Home" at bounding box center [101, 82] width 189 height 31
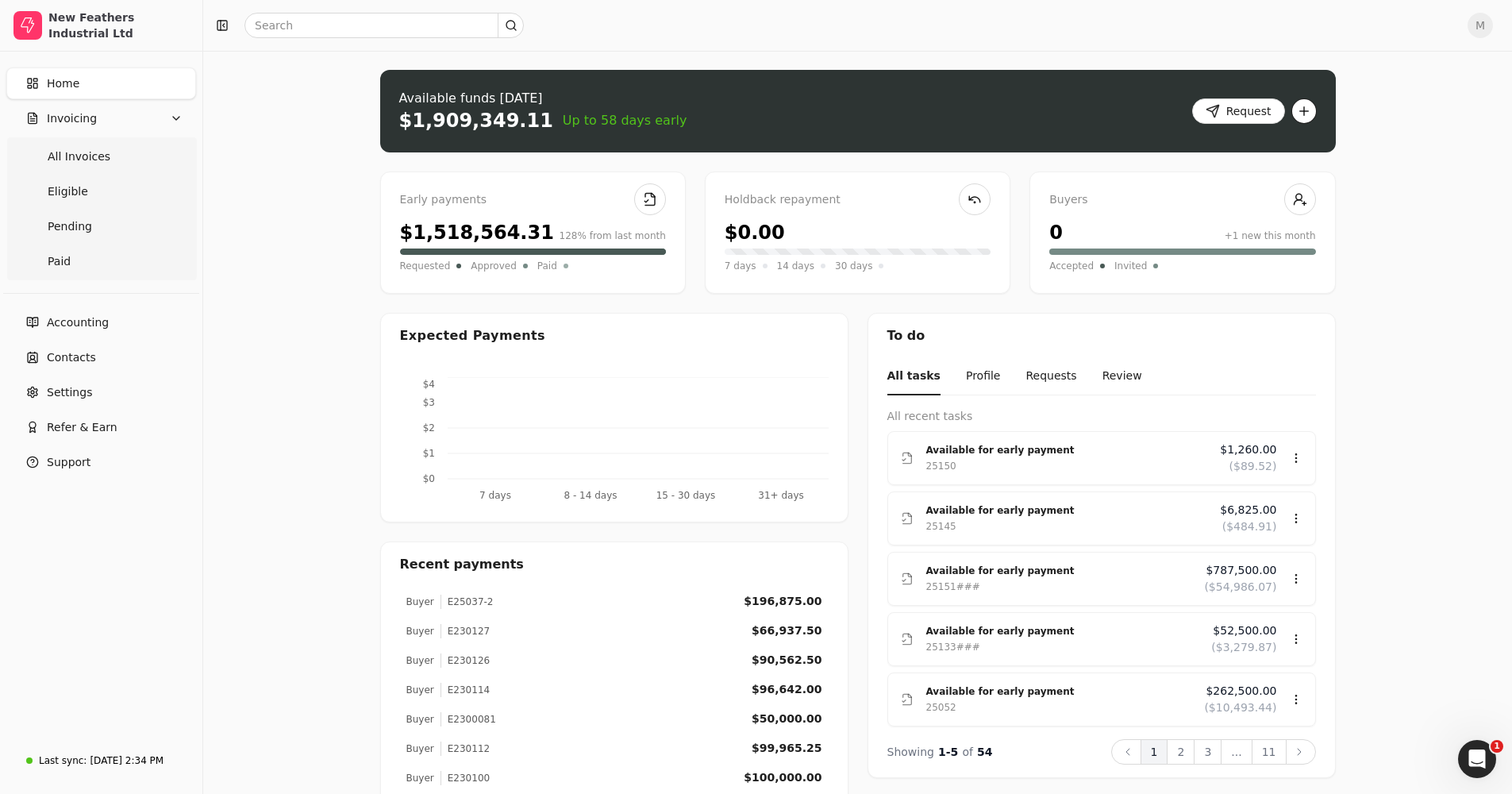
click at [1305, 103] on button "button" at bounding box center [1304, 111] width 25 height 25
click at [1229, 163] on div "Upload invoice" at bounding box center [1240, 169] width 146 height 26
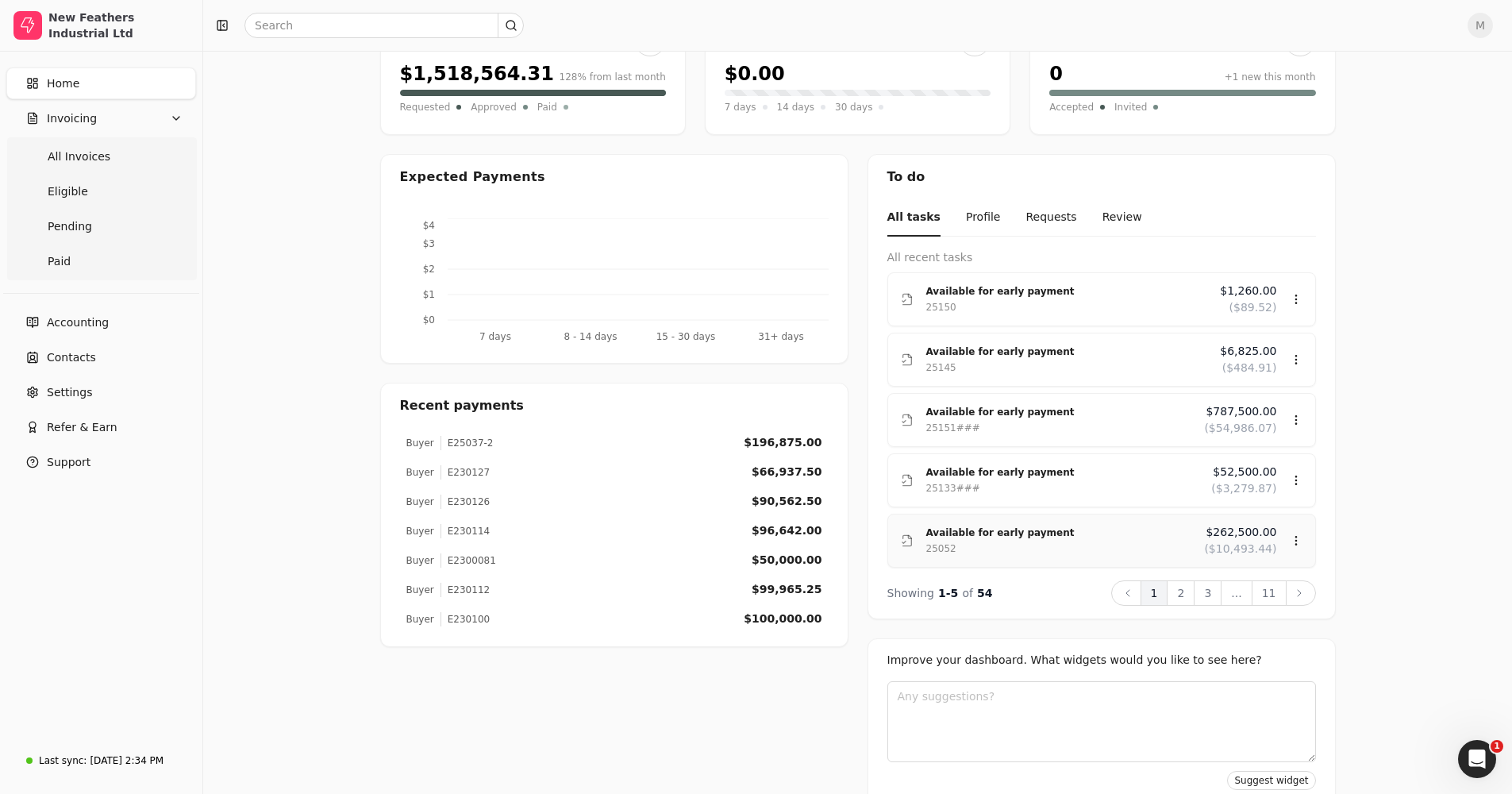
scroll to position [187, 0]
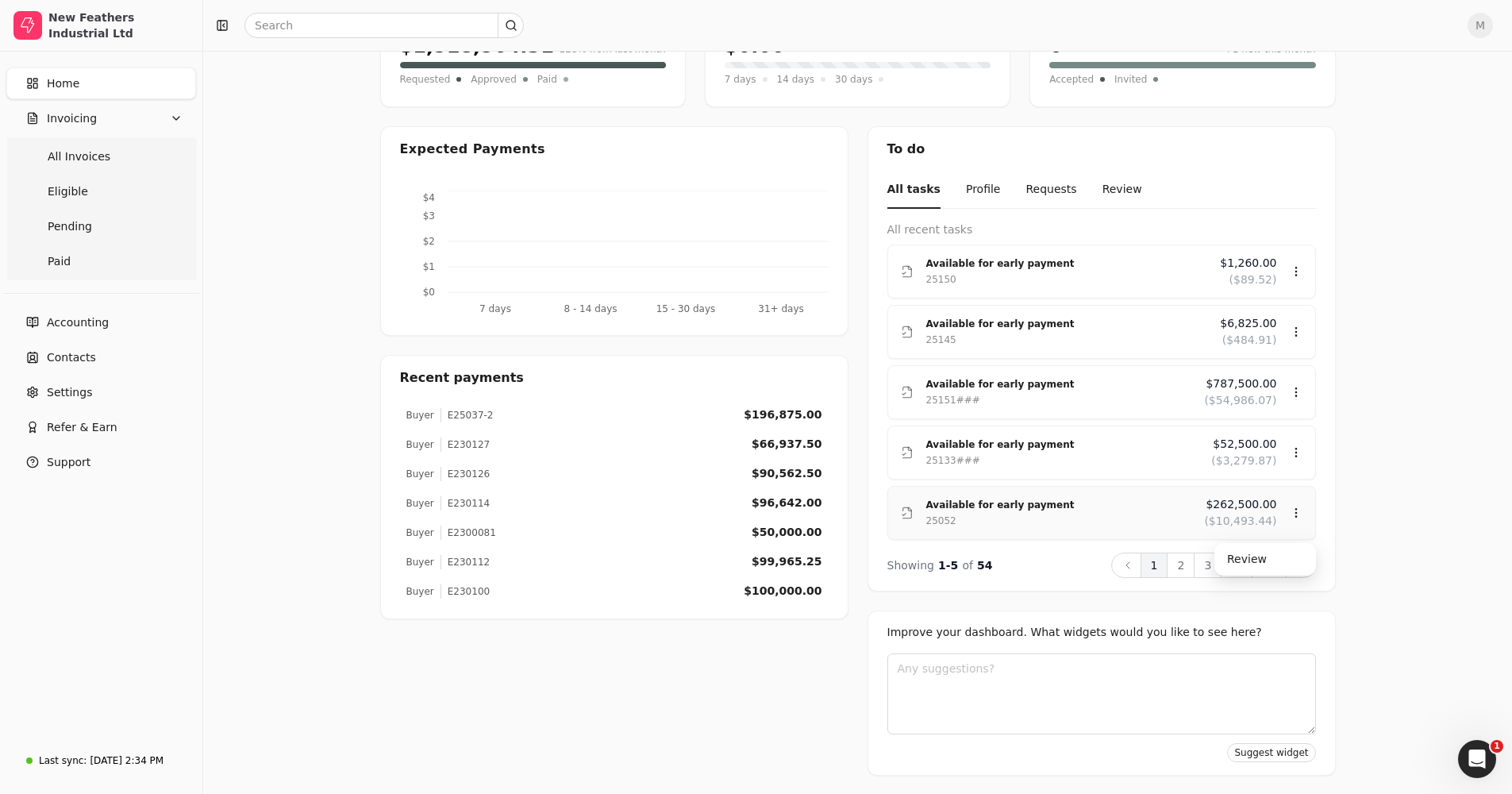
click at [1298, 505] on div "Available for early payment 25052 $262,500.00 ($10,493.44)" at bounding box center [1102, 512] width 402 height 33
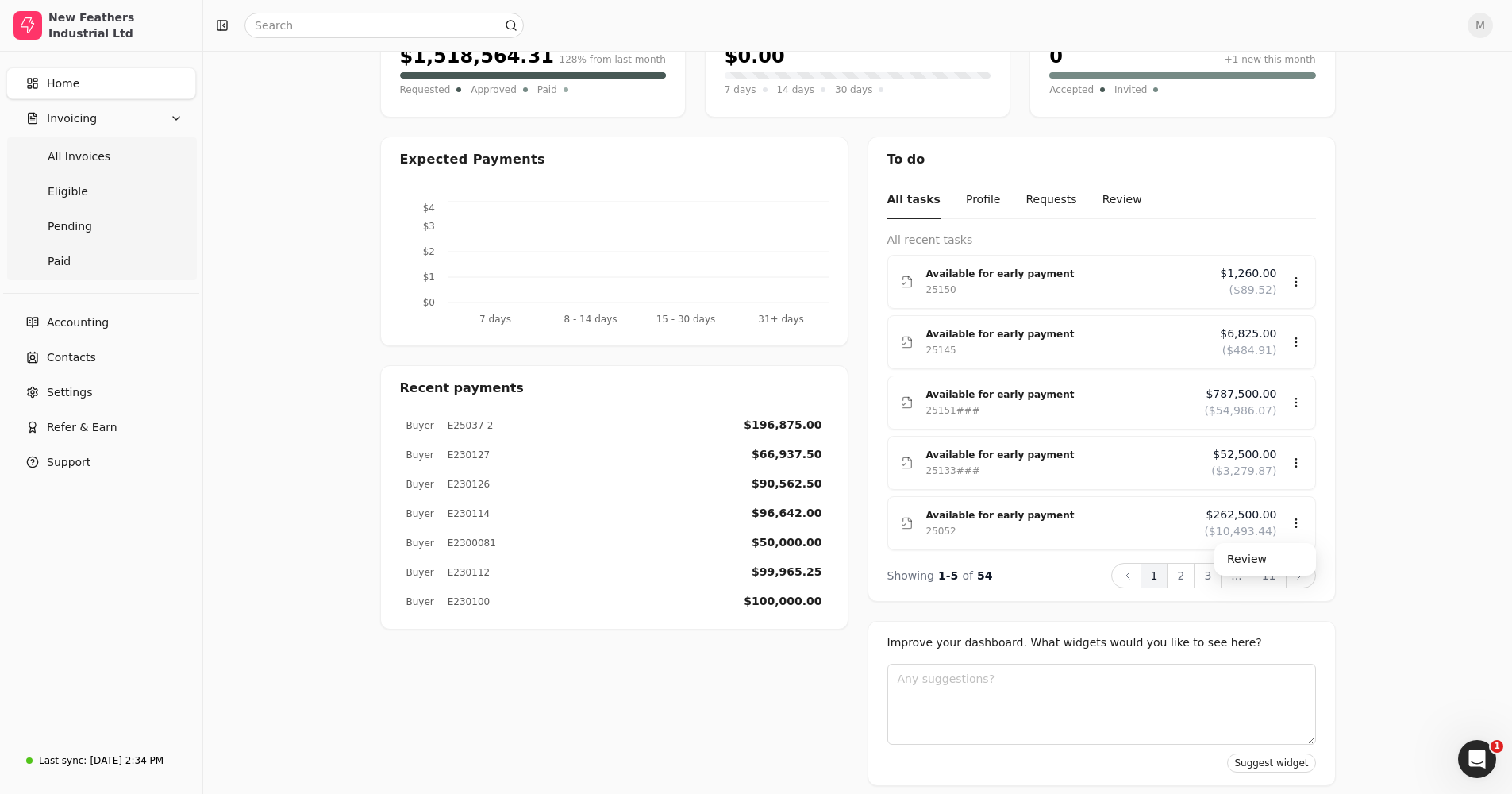
scroll to position [108, 0]
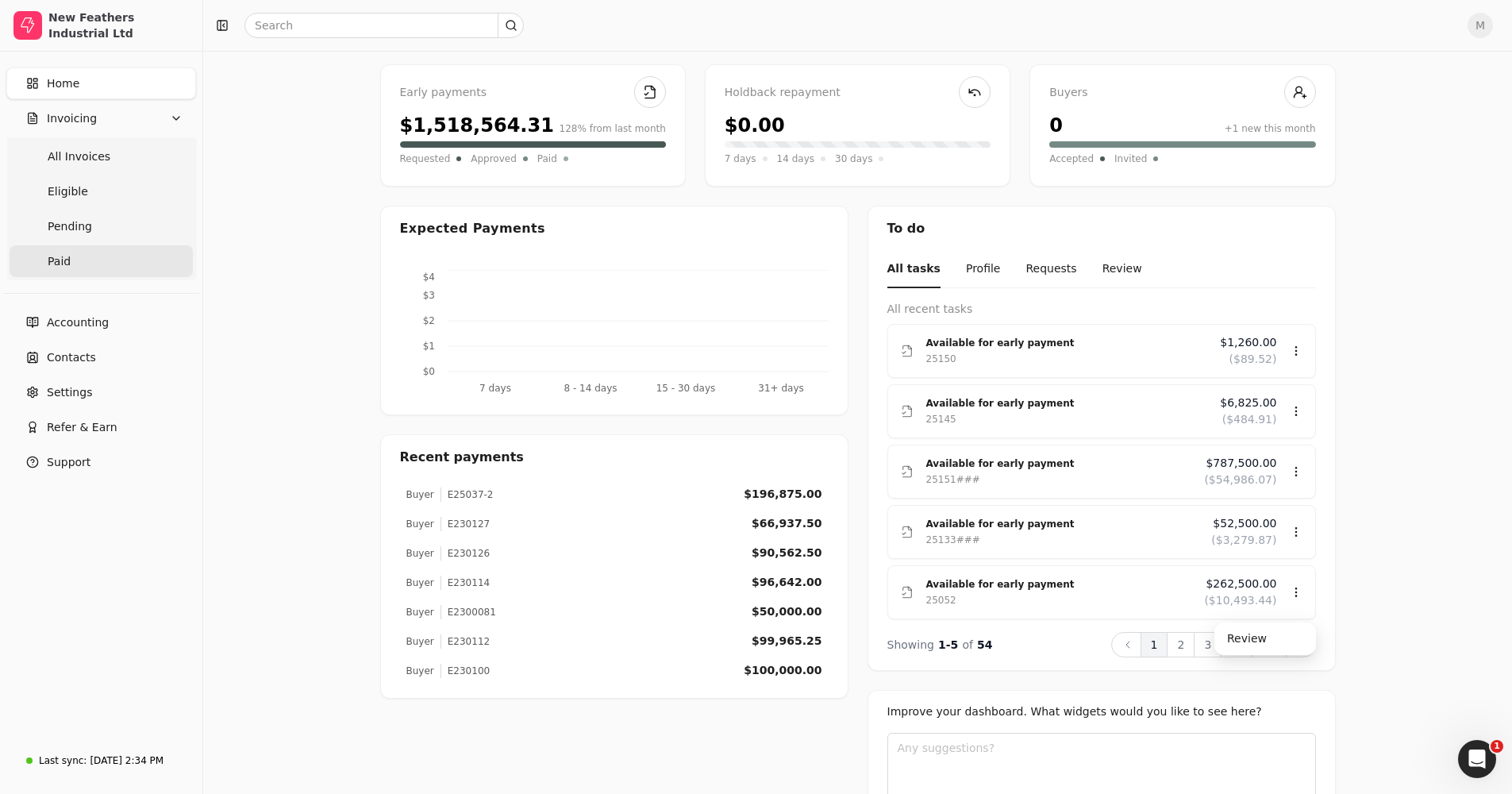
click at [68, 264] on span "Paid" at bounding box center [59, 261] width 23 height 17
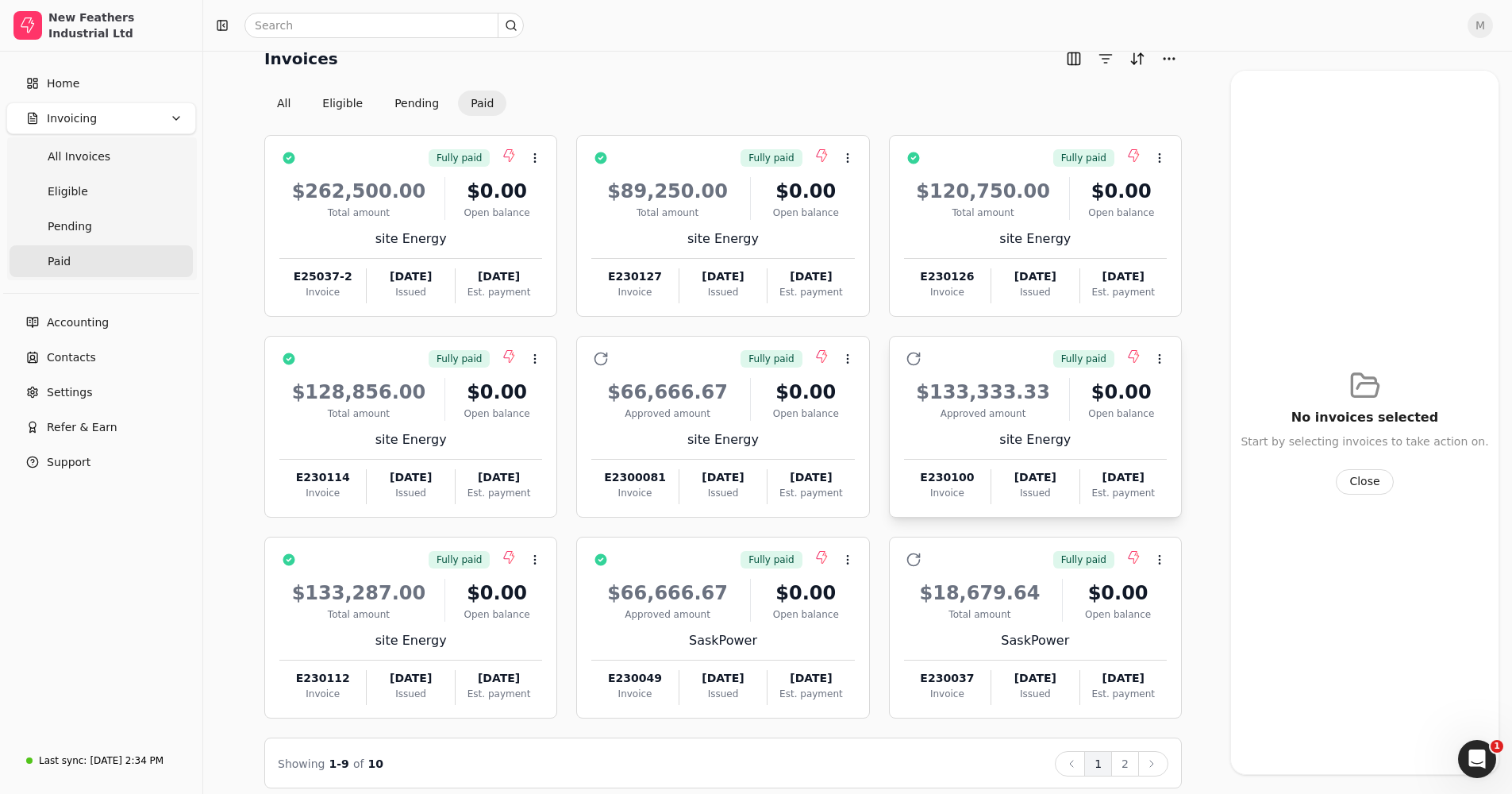
scroll to position [38, 0]
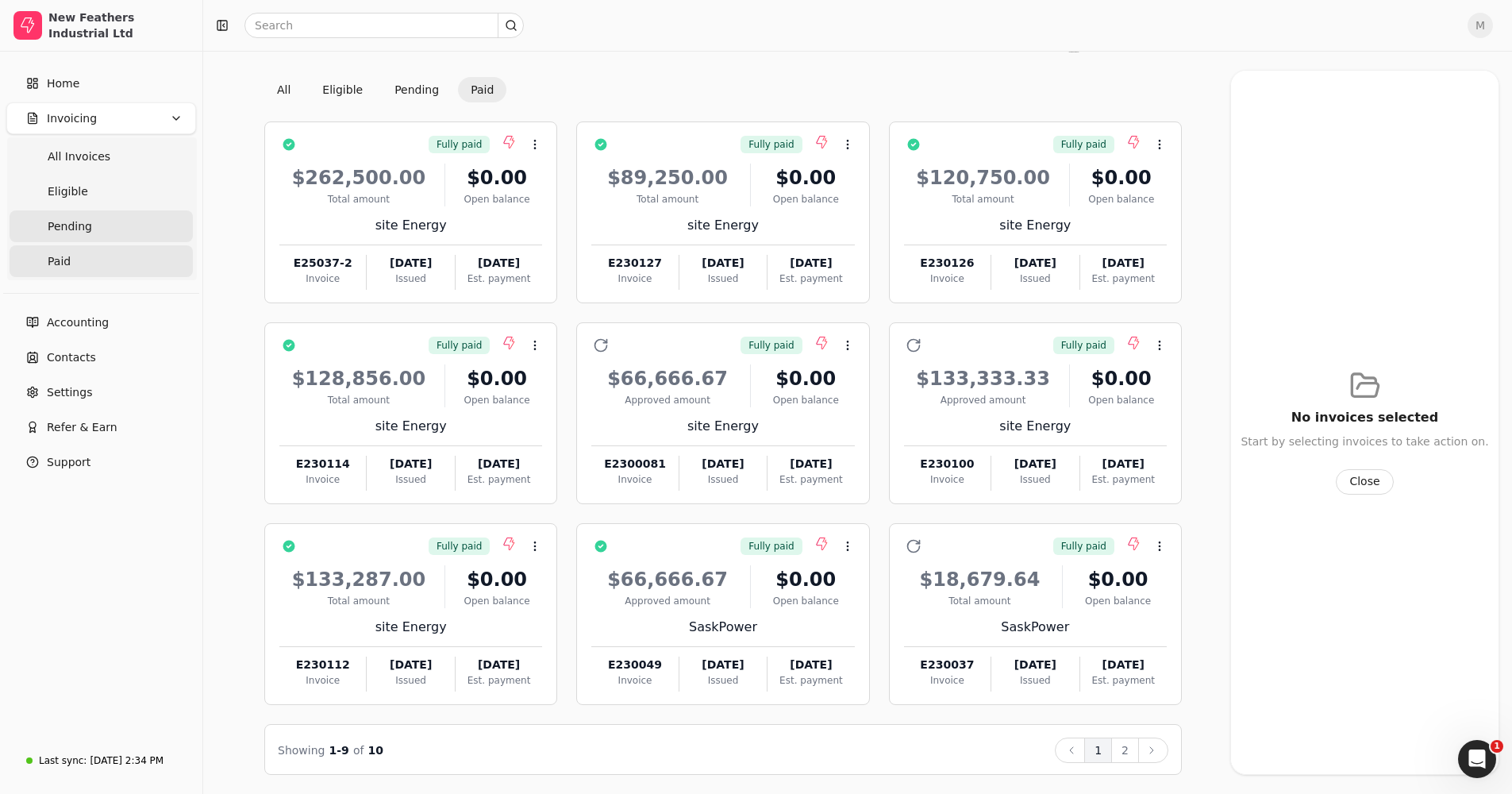
click at [115, 232] on link "Pending" at bounding box center [101, 226] width 183 height 31
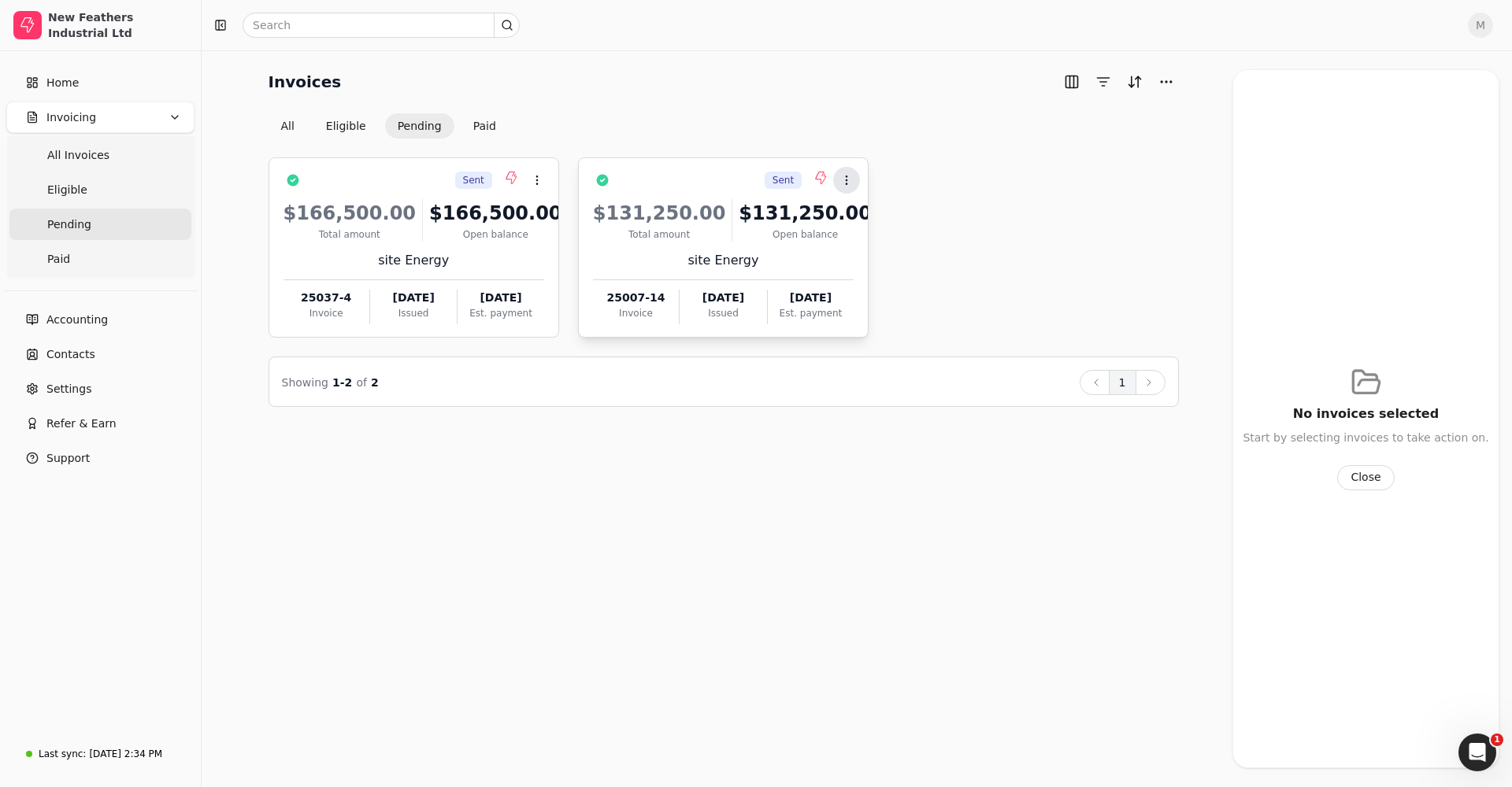
click at [847, 177] on circle at bounding box center [846, 176] width 1 height 1
click at [815, 181] on icon at bounding box center [820, 178] width 12 height 12
click at [127, 189] on link "Eligible" at bounding box center [101, 189] width 181 height 31
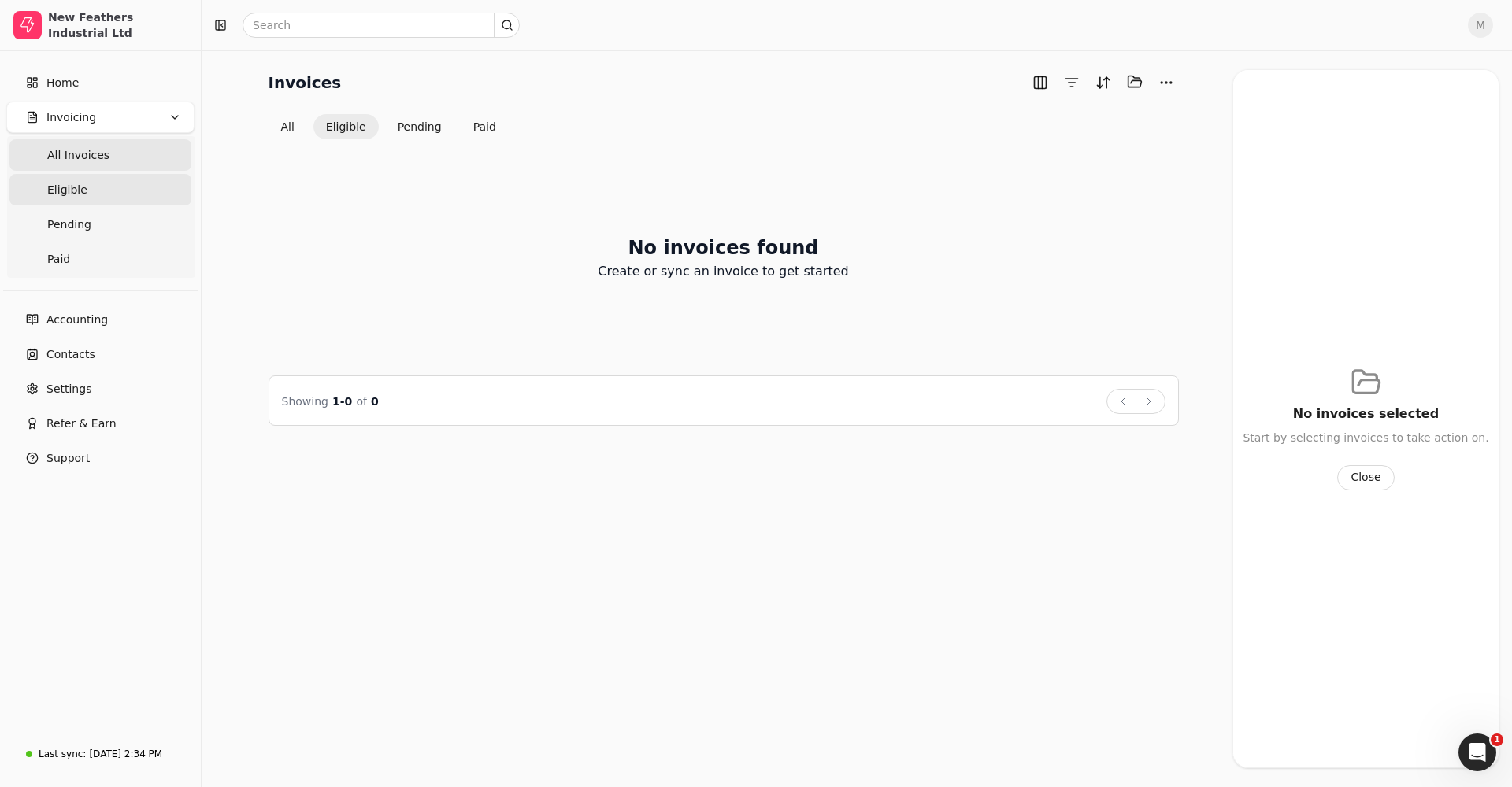
click at [105, 164] on Invoices "All Invoices" at bounding box center [101, 155] width 181 height 31
